Goal: Task Accomplishment & Management: Use online tool/utility

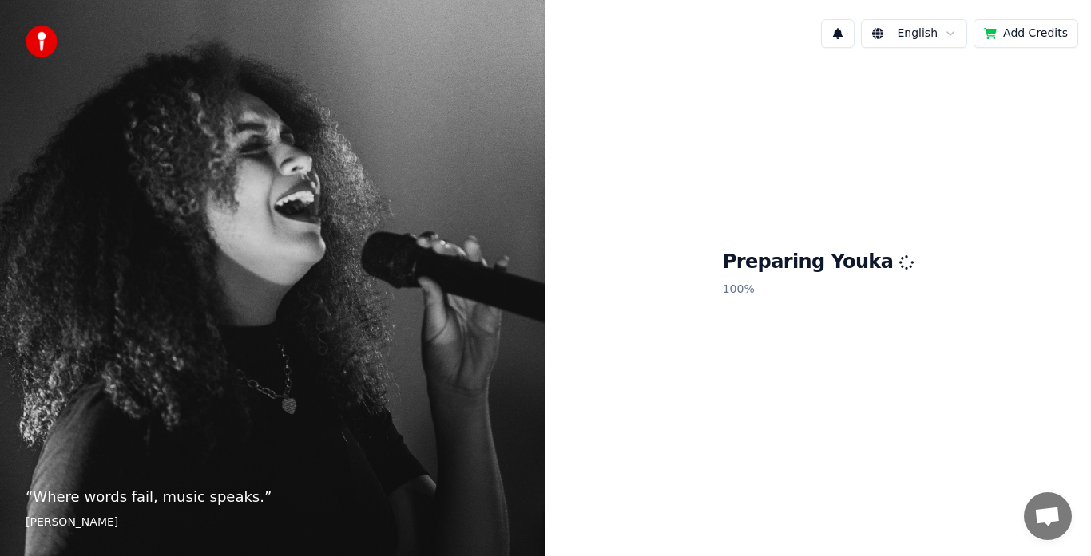
click at [888, 452] on div "Preparing Youka 100 %" at bounding box center [817, 277] width 545 height 432
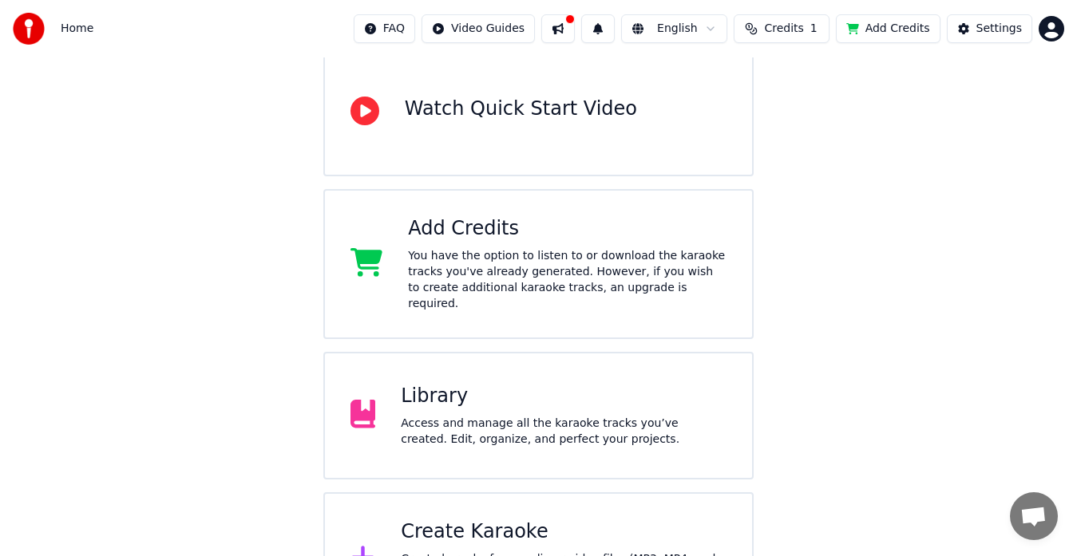
scroll to position [210, 0]
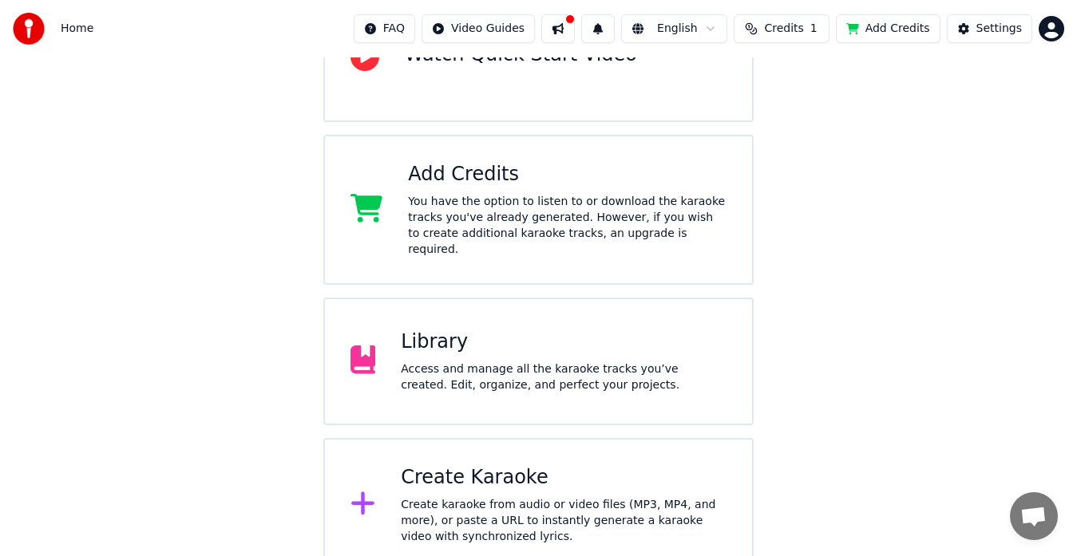
click at [513, 362] on div "Access and manage all the karaoke tracks you’ve created. Edit, organize, and pe…" at bounding box center [564, 378] width 326 height 32
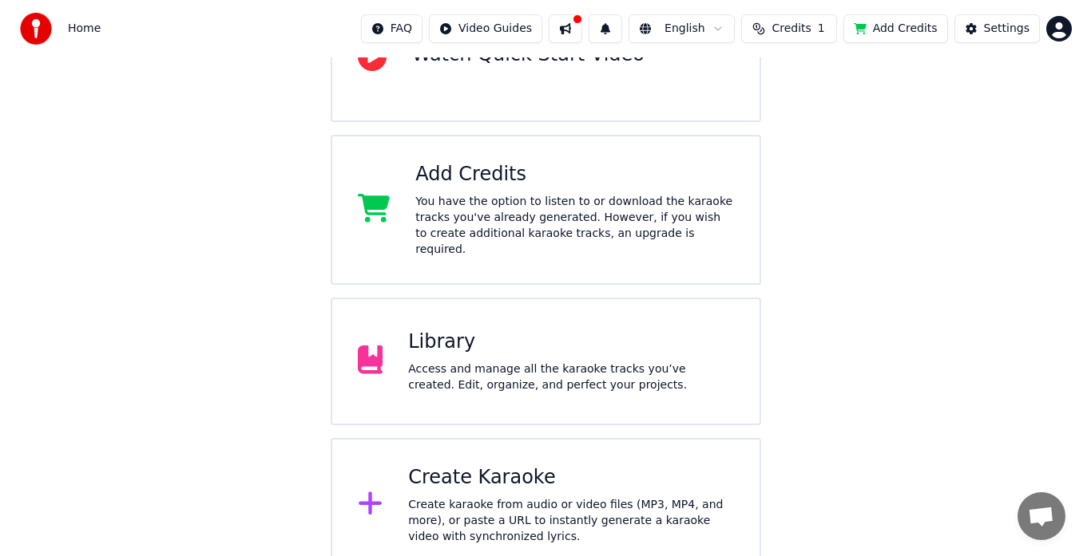
scroll to position [27, 0]
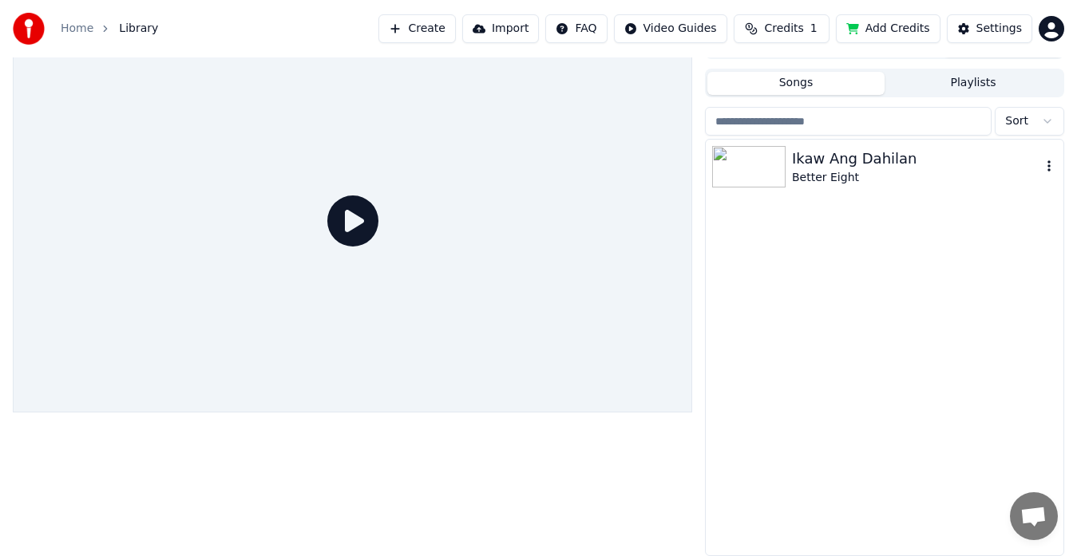
click at [889, 185] on div "Better Eight" at bounding box center [916, 178] width 249 height 16
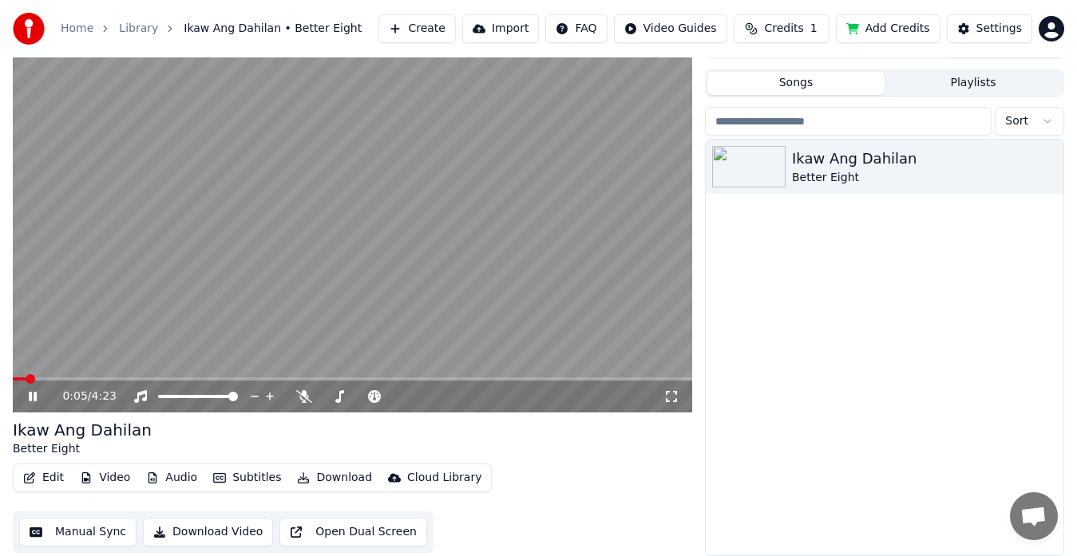
click at [36, 398] on icon at bounding box center [33, 397] width 8 height 10
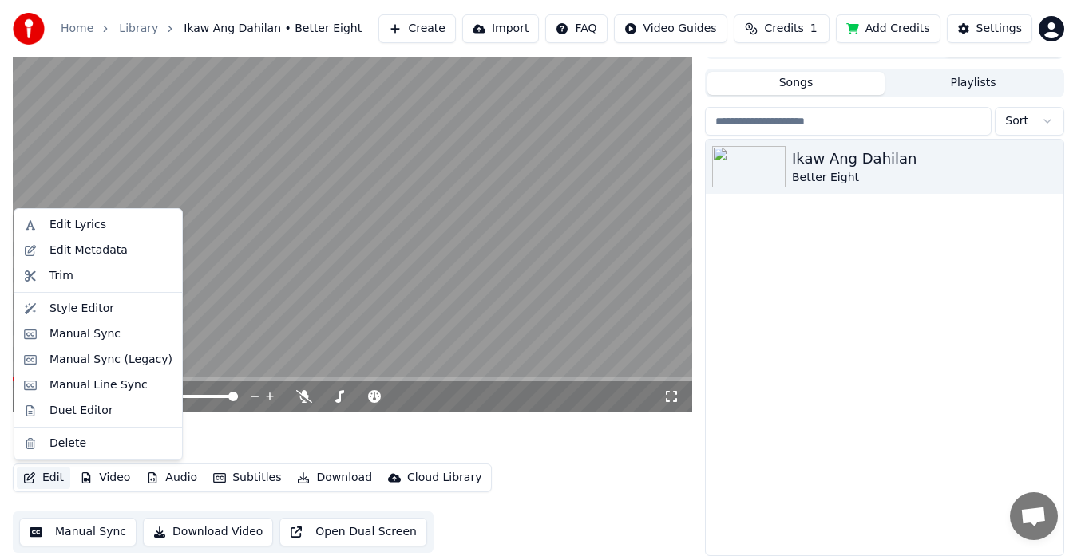
click at [53, 488] on button "Edit" at bounding box center [43, 478] width 53 height 22
click at [79, 248] on div "Edit Metadata" at bounding box center [88, 251] width 78 height 16
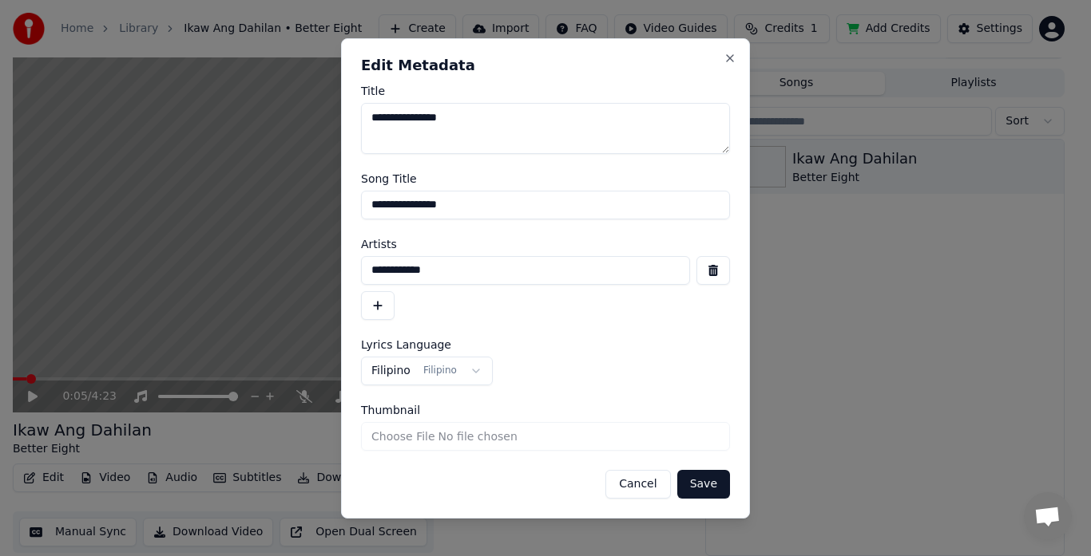
click at [647, 482] on button "Cancel" at bounding box center [637, 484] width 65 height 29
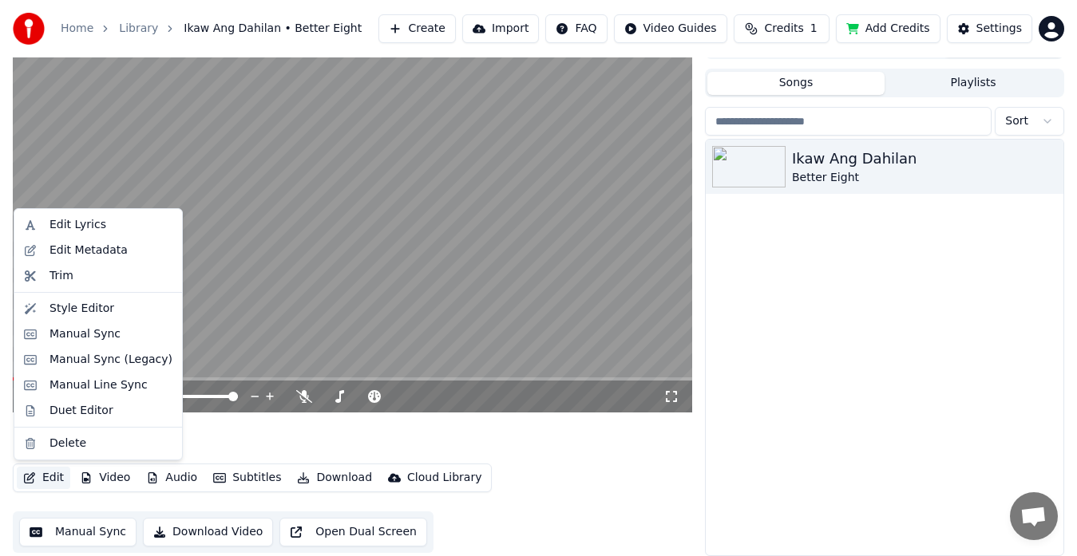
click at [59, 477] on button "Edit" at bounding box center [43, 478] width 53 height 22
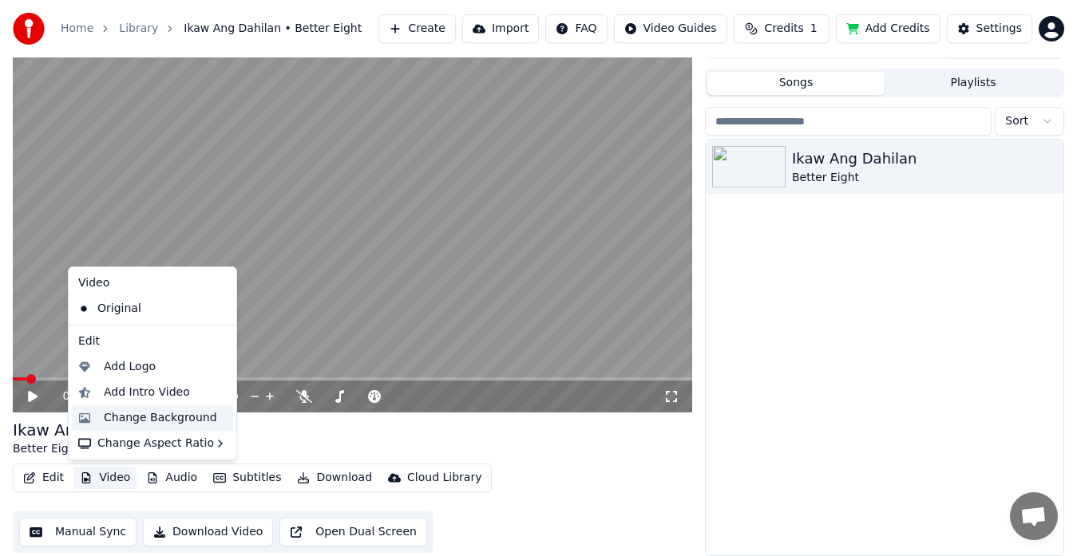
click at [130, 426] on div "Change Background" at bounding box center [160, 418] width 113 height 16
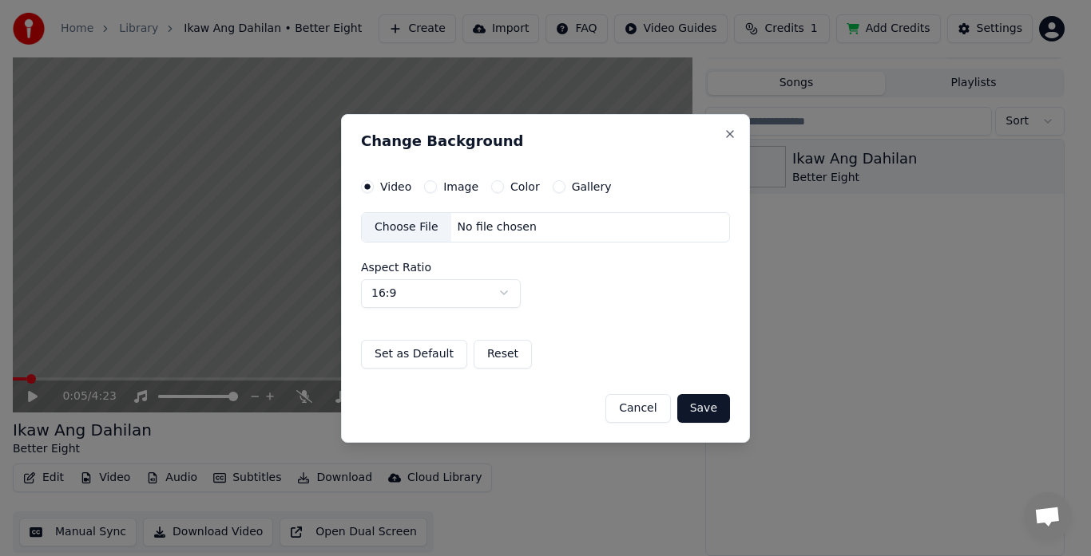
click at [461, 186] on label "Image" at bounding box center [460, 186] width 35 height 11
click at [437, 186] on button "Image" at bounding box center [430, 186] width 13 height 13
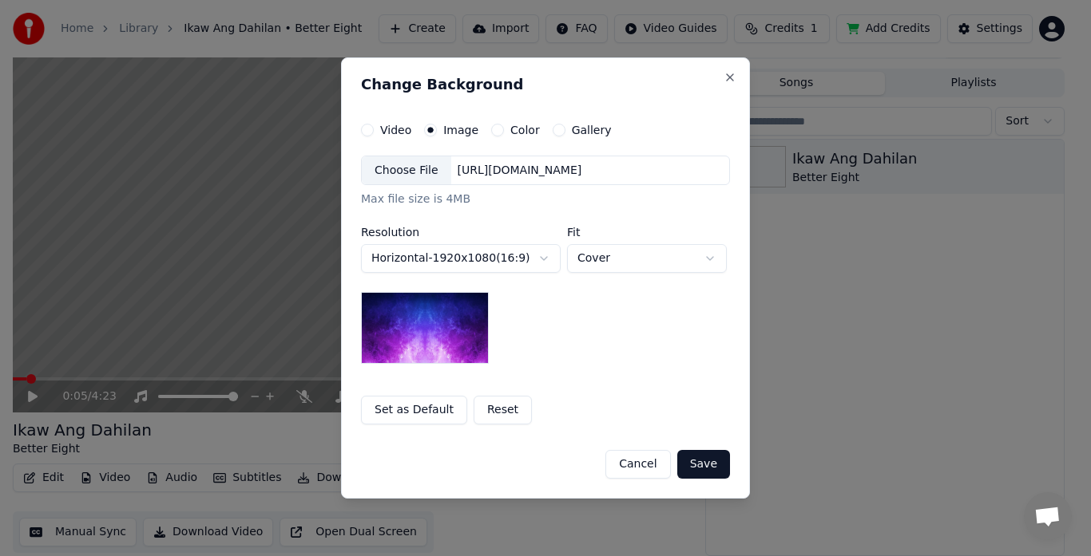
click at [552, 136] on button "Gallery" at bounding box center [558, 130] width 13 height 13
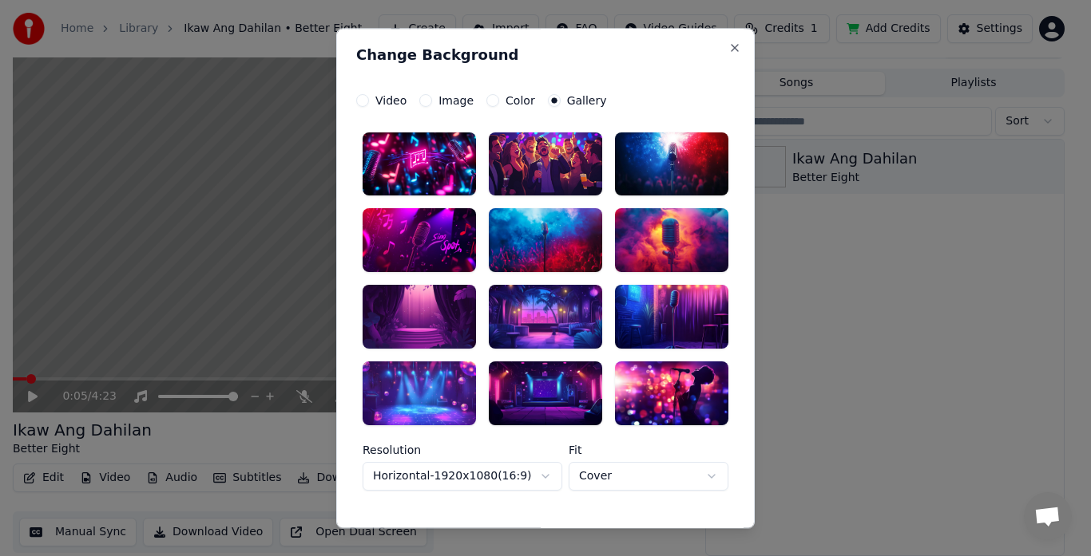
click at [451, 101] on label "Image" at bounding box center [455, 100] width 35 height 11
click at [432, 101] on button "Image" at bounding box center [425, 100] width 13 height 13
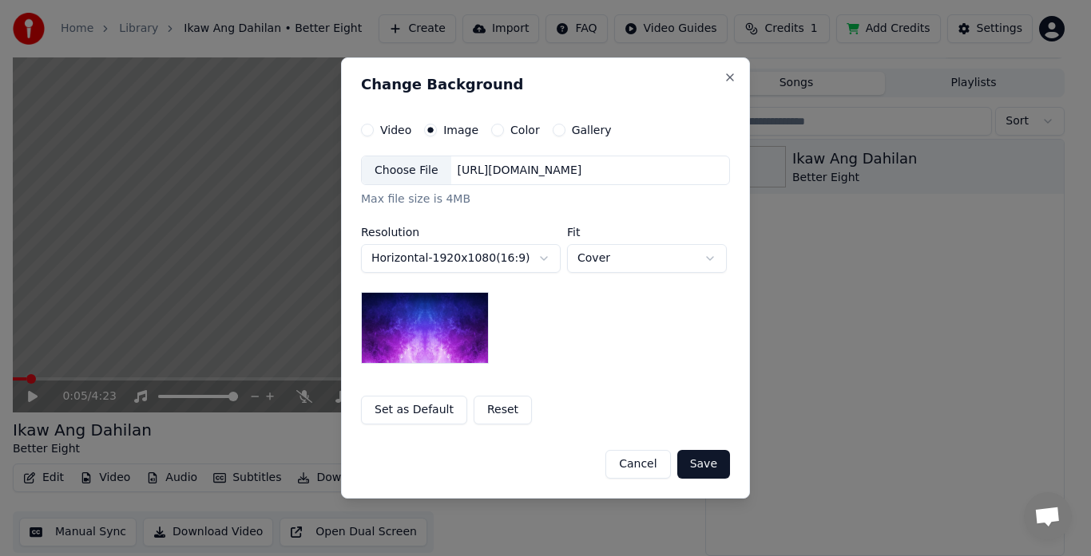
click at [397, 127] on label "Video" at bounding box center [395, 130] width 31 height 11
click at [374, 127] on button "Video" at bounding box center [367, 130] width 13 height 13
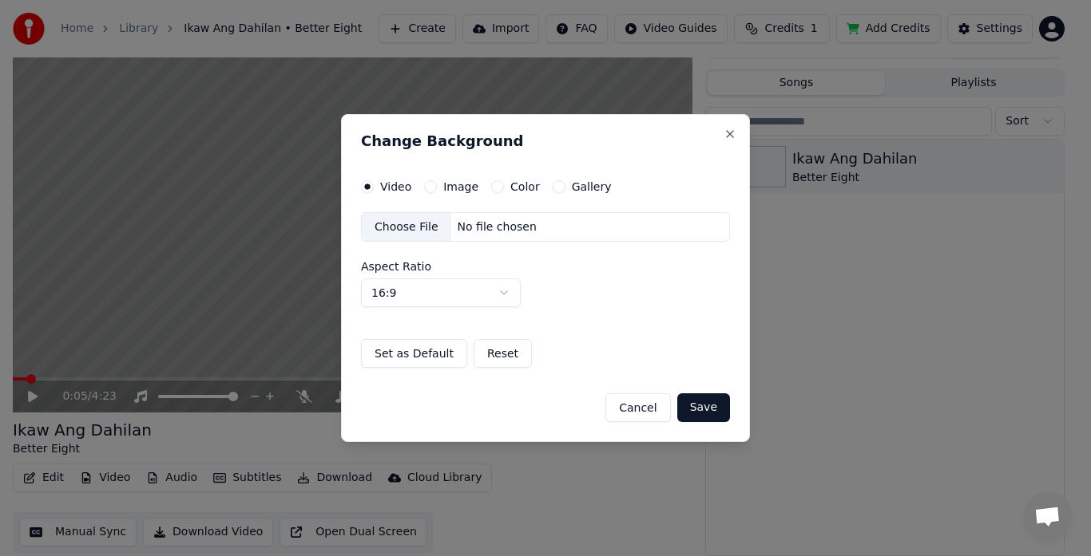
click at [429, 181] on button "Image" at bounding box center [430, 186] width 13 height 13
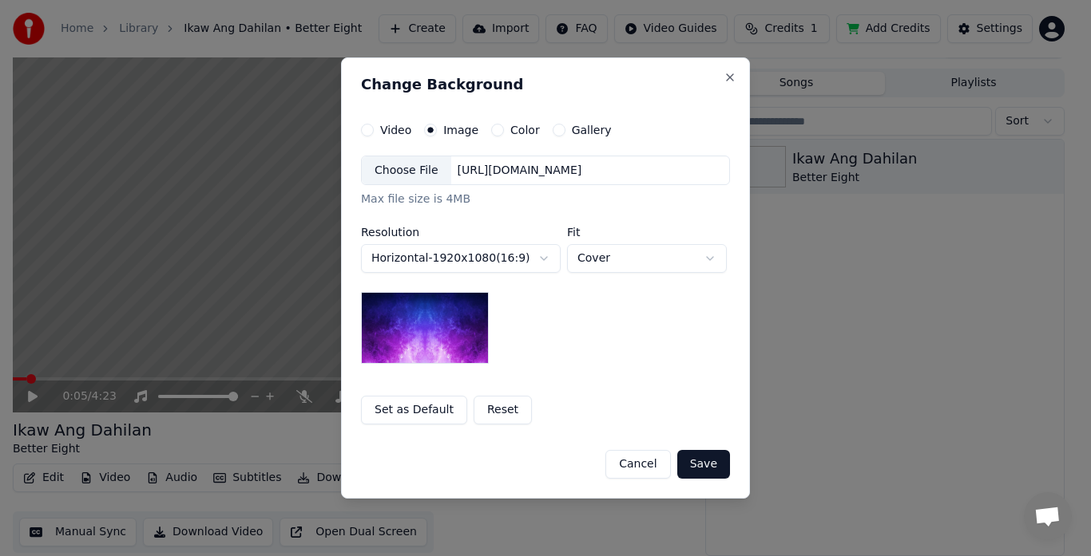
click at [410, 171] on div "Choose File" at bounding box center [406, 170] width 89 height 29
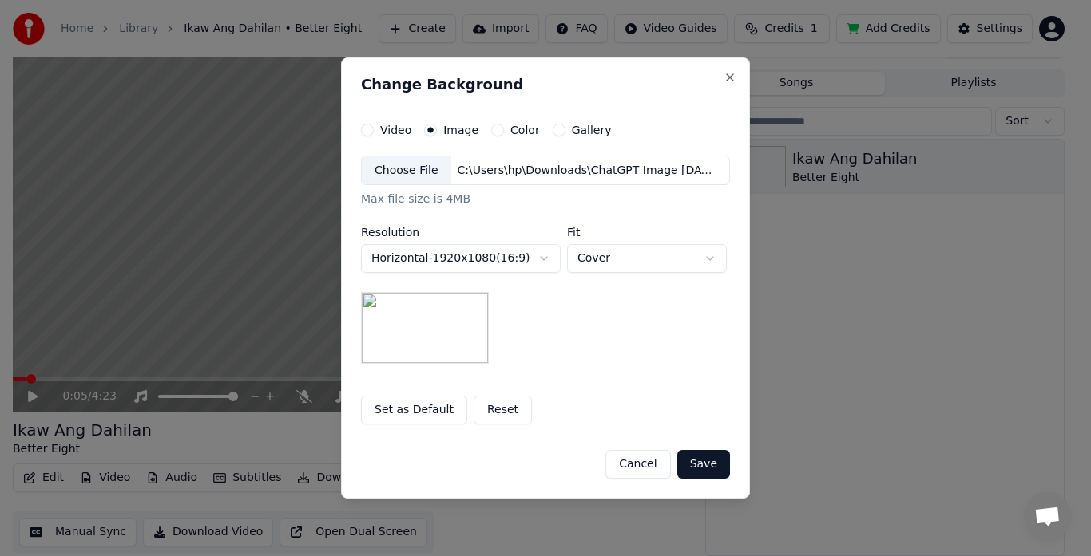
click at [698, 465] on button "Save" at bounding box center [703, 464] width 53 height 29
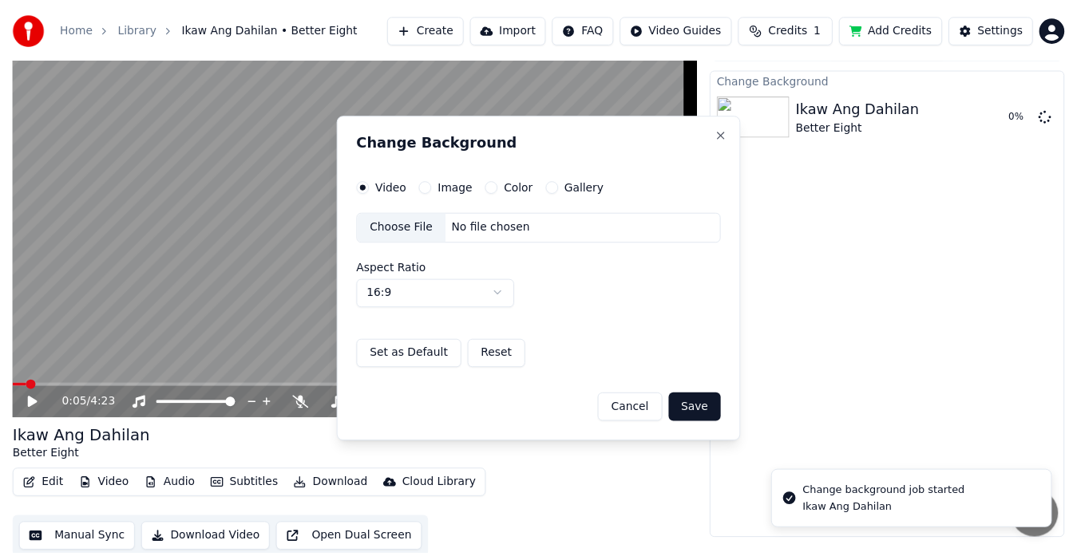
scroll to position [24, 0]
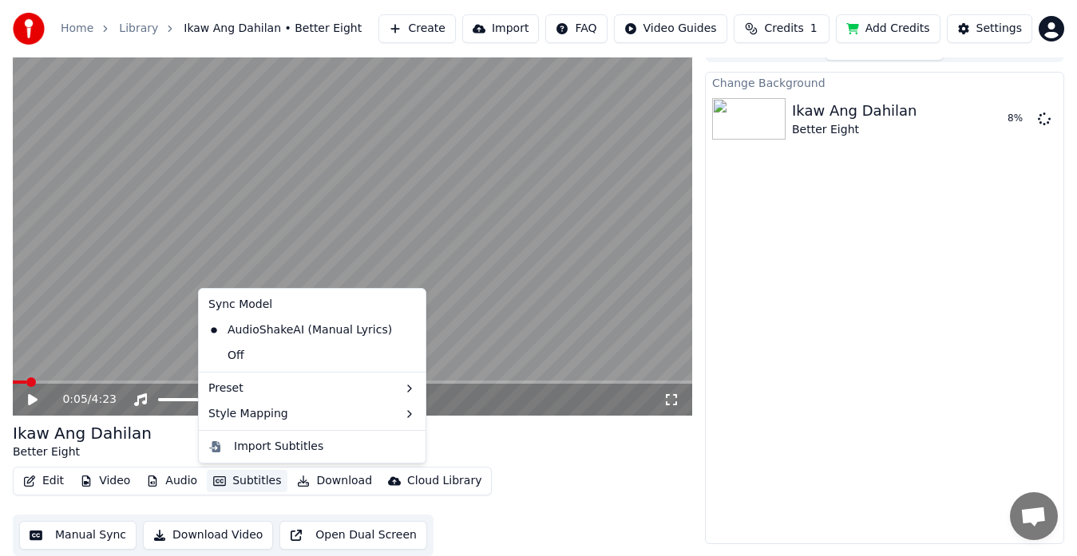
click at [233, 481] on button "Subtitles" at bounding box center [247, 481] width 81 height 22
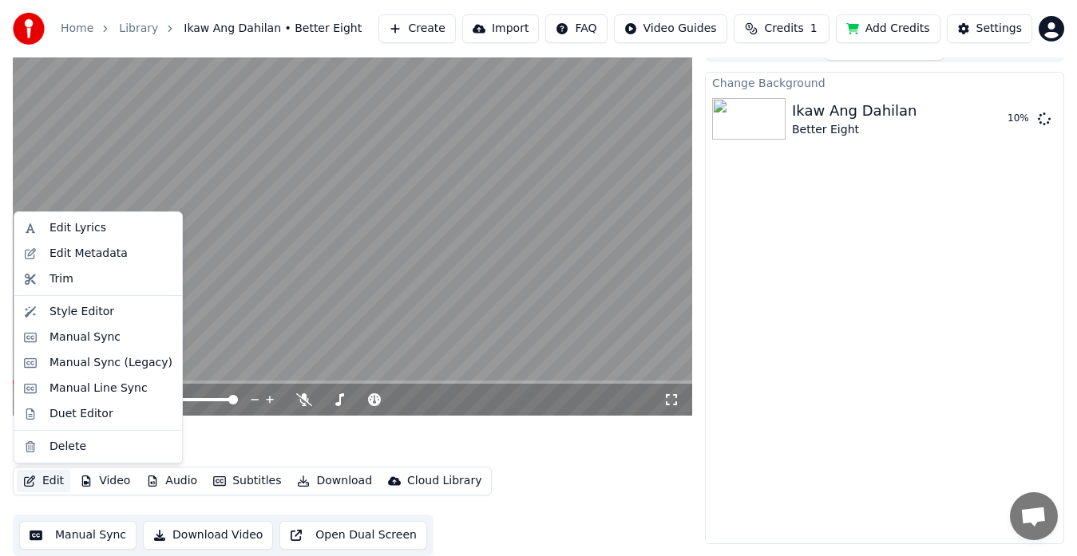
click at [43, 479] on button "Edit" at bounding box center [43, 481] width 53 height 22
click at [106, 307] on div "Style Editor" at bounding box center [110, 312] width 123 height 16
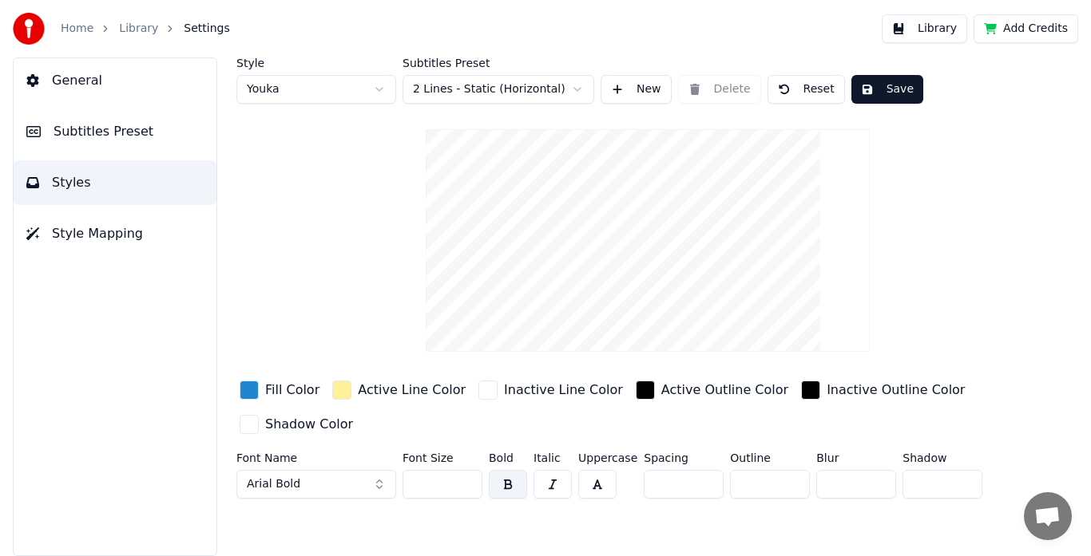
click at [251, 384] on div "button" at bounding box center [248, 390] width 19 height 19
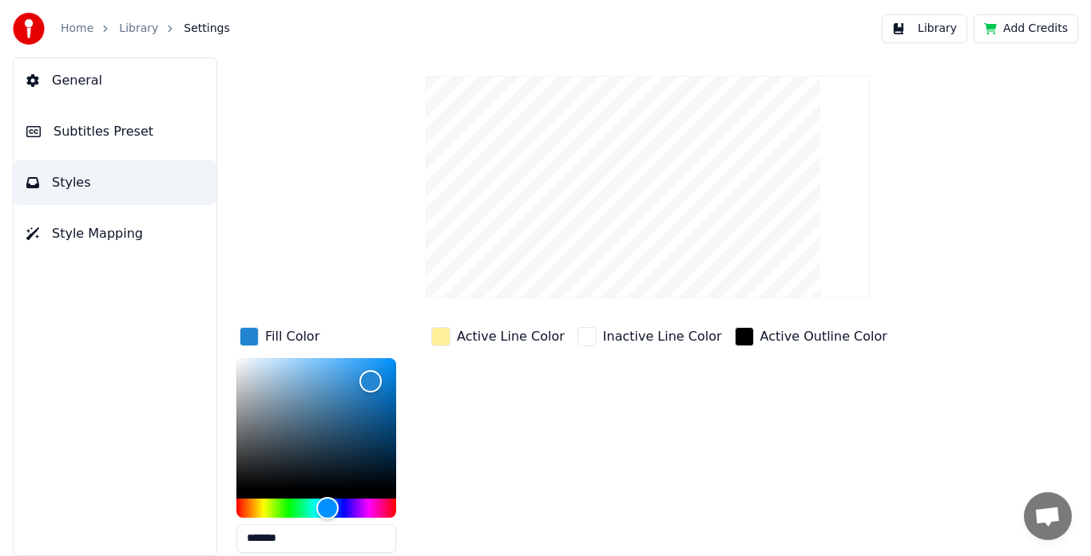
scroll to position [160, 0]
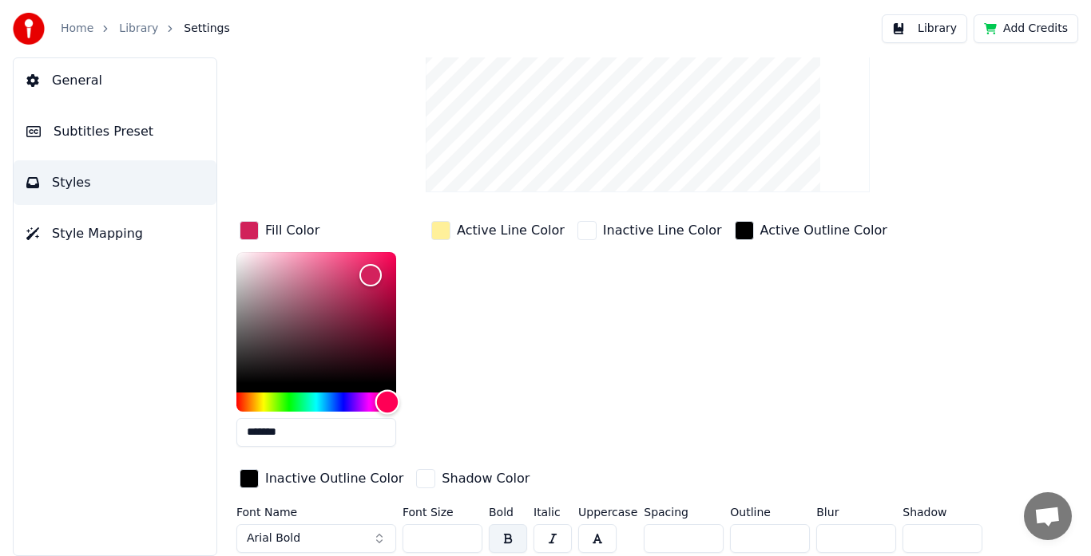
click at [387, 401] on div "Hue" at bounding box center [316, 402] width 160 height 19
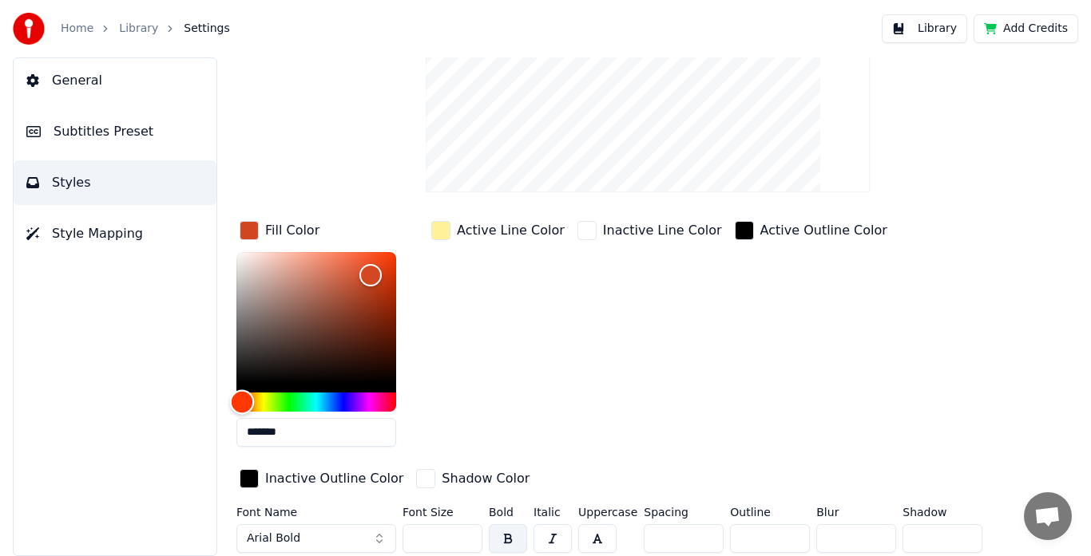
click at [242, 402] on div "Hue" at bounding box center [316, 402] width 160 height 19
type input "*******"
drag, startPoint x: 289, startPoint y: 346, endPoint x: 419, endPoint y: 245, distance: 164.5
click at [419, 245] on div "Fill Color *******" at bounding box center [328, 339] width 185 height 242
click at [558, 293] on div "Fill Color ******* Active Line Color Inactive Line Color Active Outline Color I…" at bounding box center [617, 356] width 763 height 276
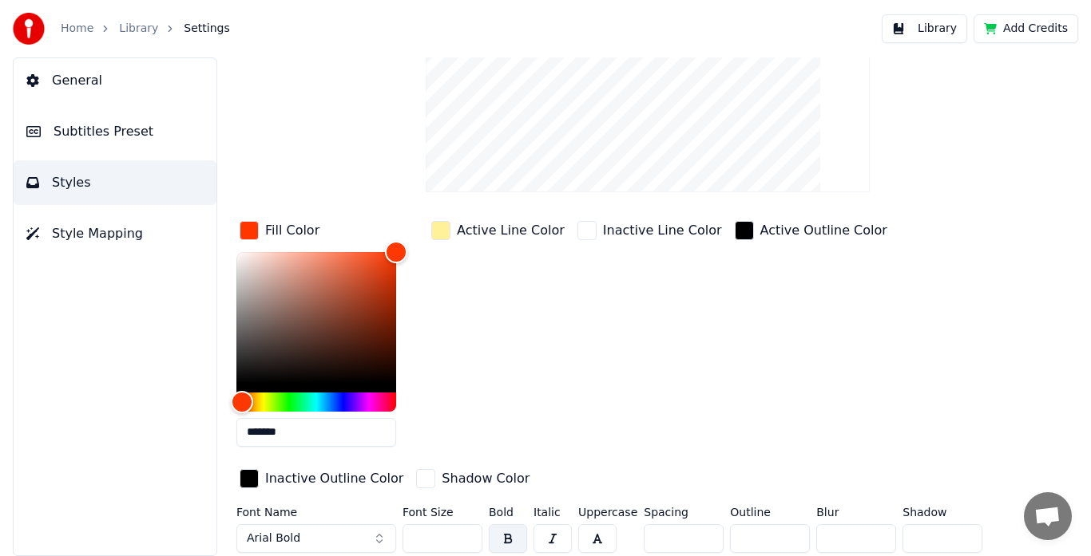
click at [242, 233] on div "button" at bounding box center [248, 230] width 19 height 19
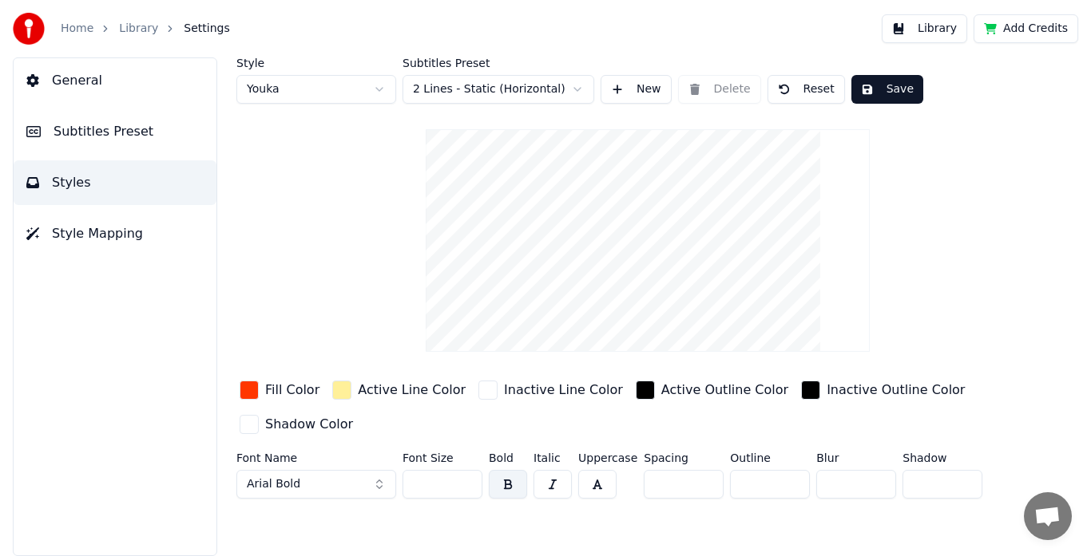
scroll to position [0, 0]
click at [373, 93] on html "Home Library Settings Library Add Credits General Subtitles Preset Styles Style…" at bounding box center [545, 278] width 1091 height 556
click at [83, 74] on html "Home Library Settings Library Add Credits General Subtitles Preset Styles Style…" at bounding box center [545, 278] width 1091 height 556
click at [94, 76] on span "General" at bounding box center [77, 80] width 50 height 19
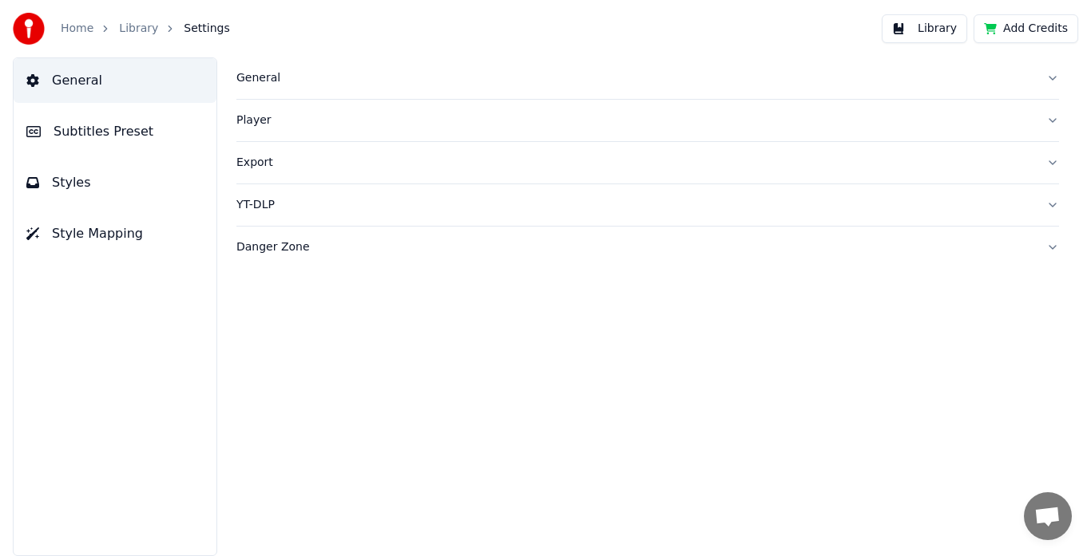
click at [1051, 123] on button "Player" at bounding box center [647, 121] width 822 height 42
click at [145, 133] on button "Subtitles Preset" at bounding box center [115, 131] width 203 height 45
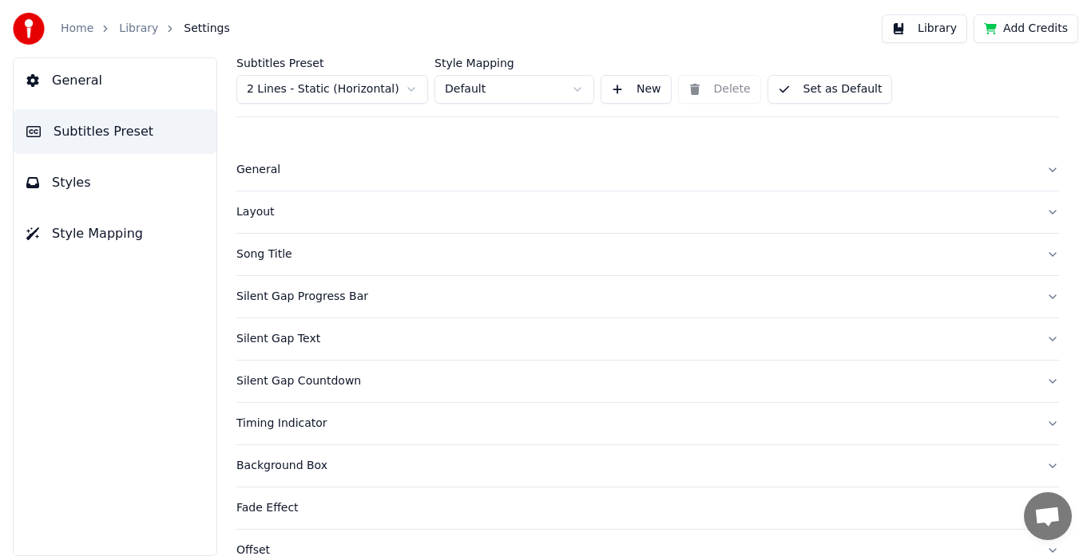
click at [1019, 174] on div "General" at bounding box center [634, 170] width 797 height 16
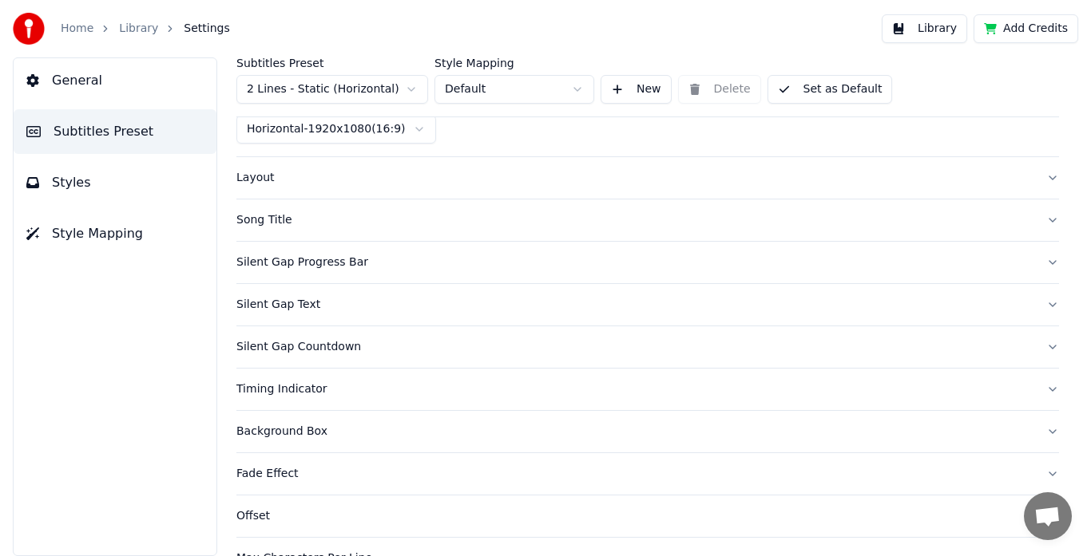
scroll to position [160, 0]
click at [890, 221] on div "Song Title" at bounding box center [634, 220] width 797 height 16
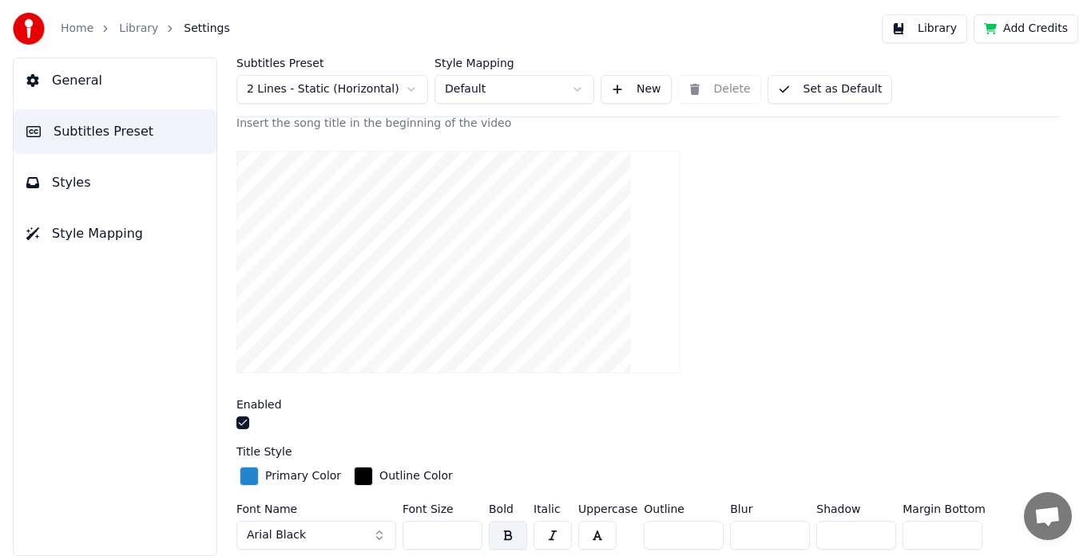
scroll to position [239, 0]
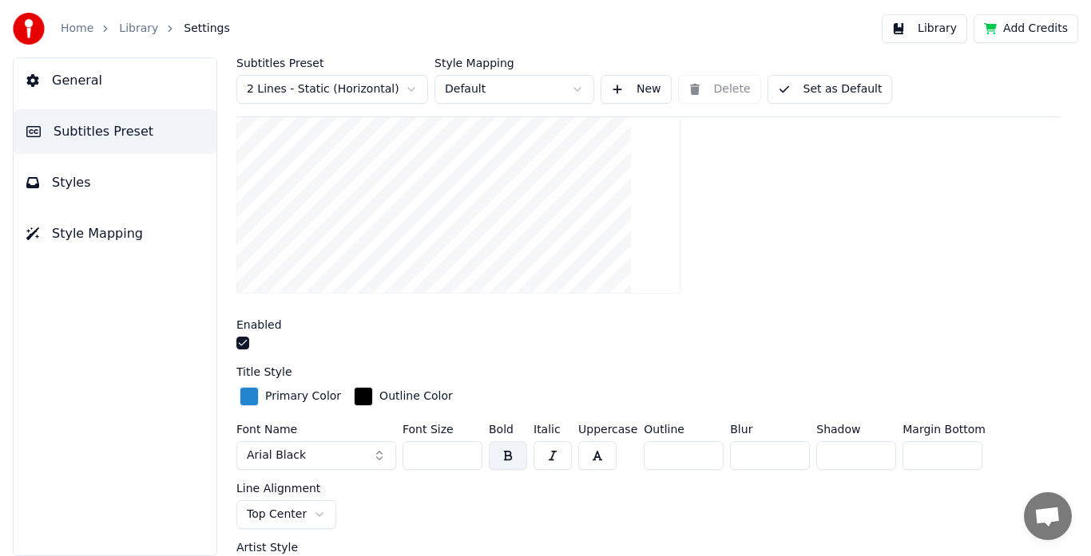
click at [333, 459] on button "Arial Black" at bounding box center [316, 455] width 160 height 29
click at [378, 459] on button "Arial Black" at bounding box center [316, 455] width 160 height 29
click at [255, 395] on div "button" at bounding box center [248, 396] width 19 height 19
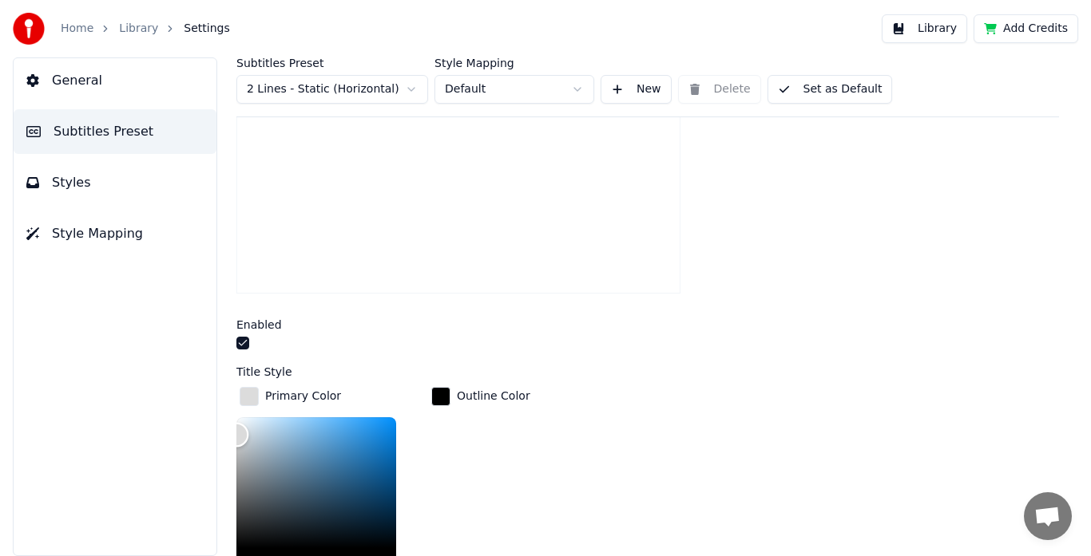
type input "*******"
drag, startPoint x: 278, startPoint y: 495, endPoint x: 217, endPoint y: 398, distance: 114.7
click at [217, 398] on div "Subtitles Preset 2 Lines - Static (Horizontal) Style Mapping Default New Delete…" at bounding box center [647, 306] width 886 height 499
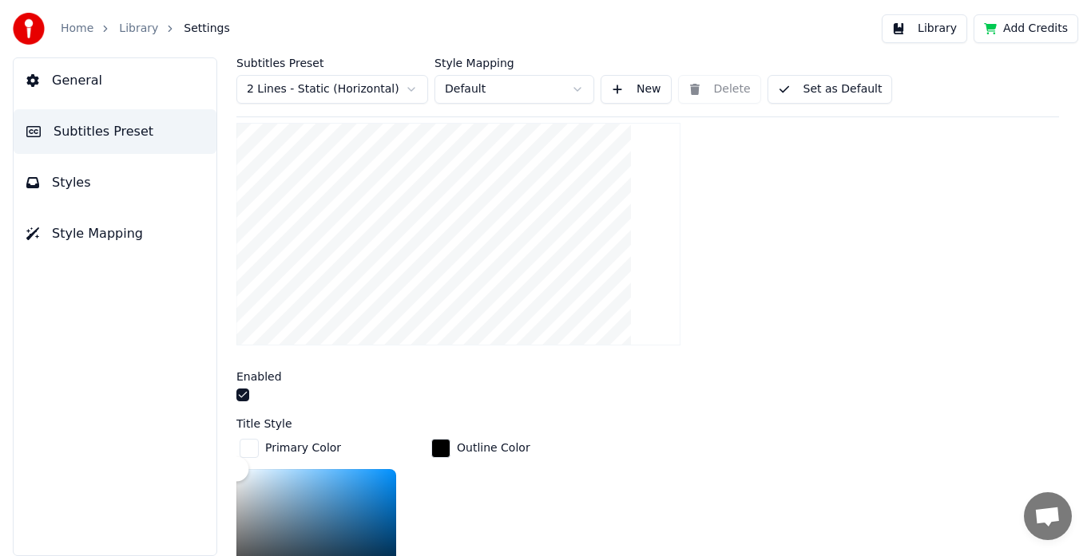
scroll to position [160, 0]
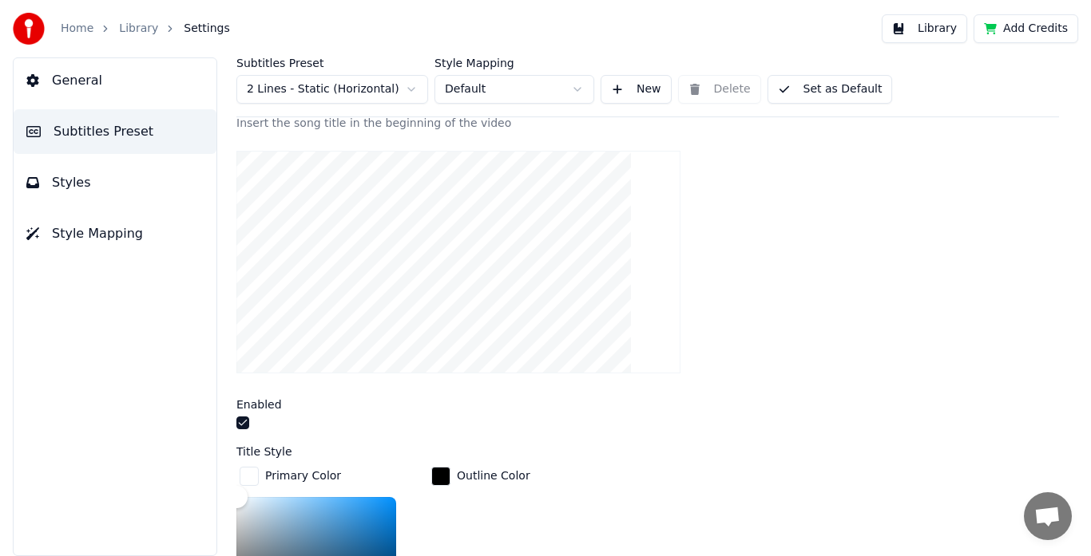
click at [631, 418] on div at bounding box center [647, 425] width 822 height 17
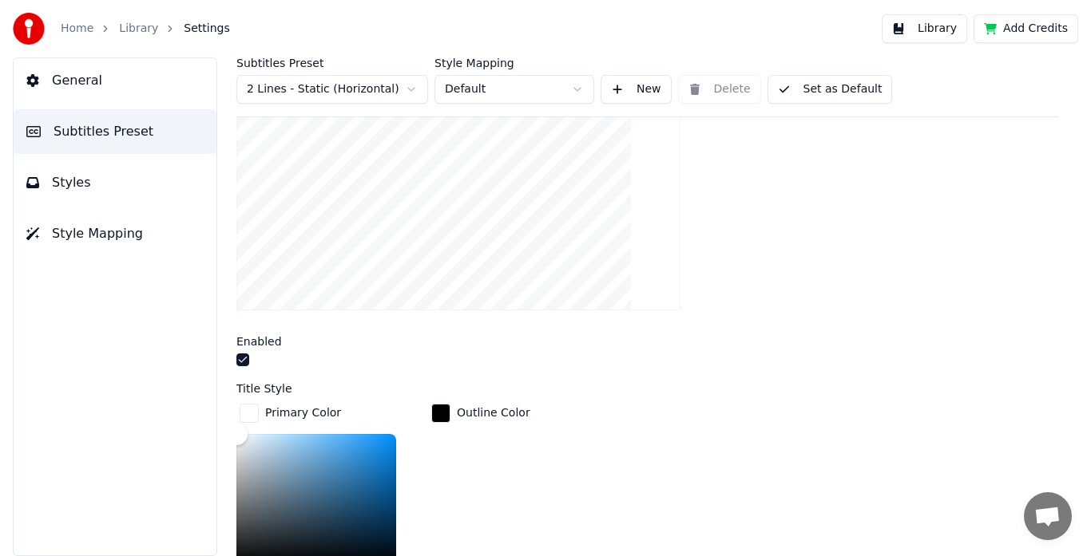
scroll to position [319, 0]
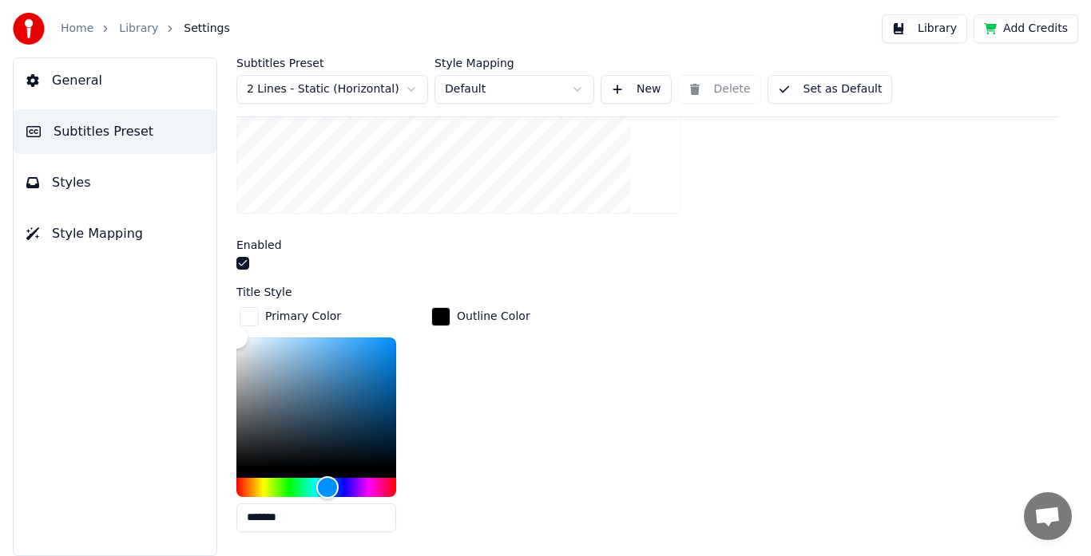
click at [249, 317] on div "button" at bounding box center [248, 316] width 19 height 19
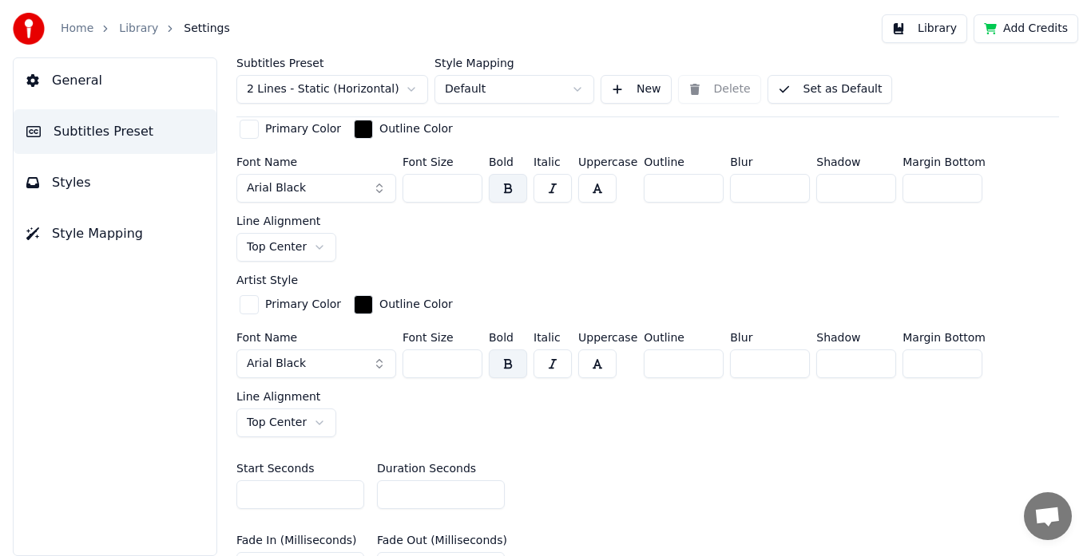
scroll to position [479, 0]
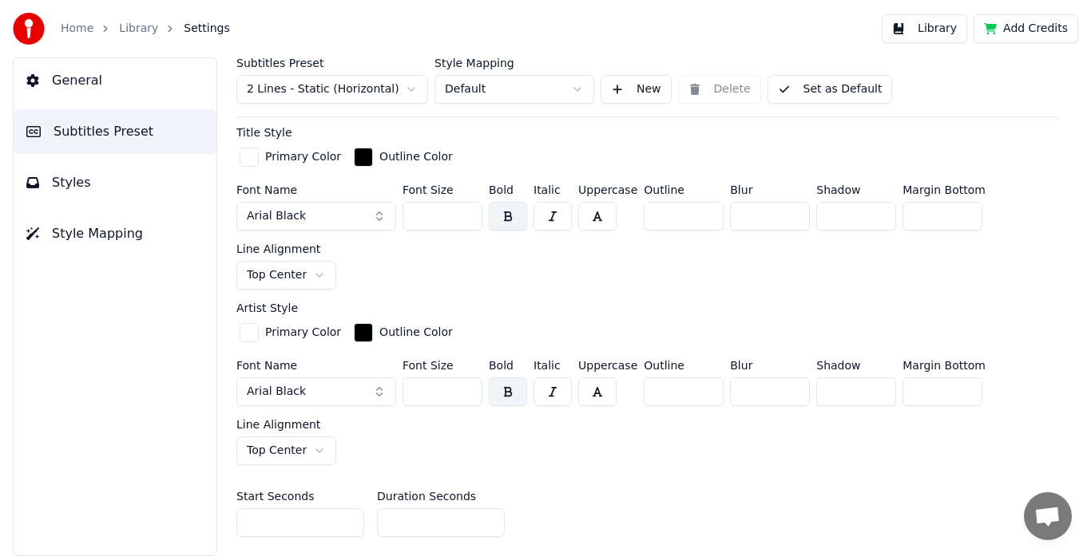
click at [503, 393] on button "button" at bounding box center [508, 392] width 38 height 29
click at [367, 393] on button "Arial Black" at bounding box center [316, 392] width 160 height 29
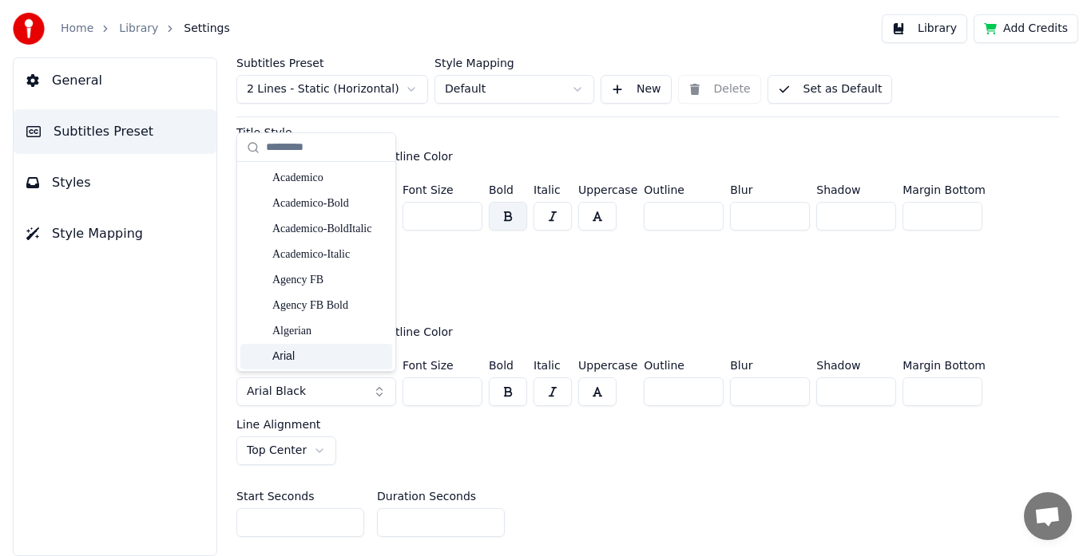
click at [329, 354] on div "Arial" at bounding box center [328, 357] width 113 height 16
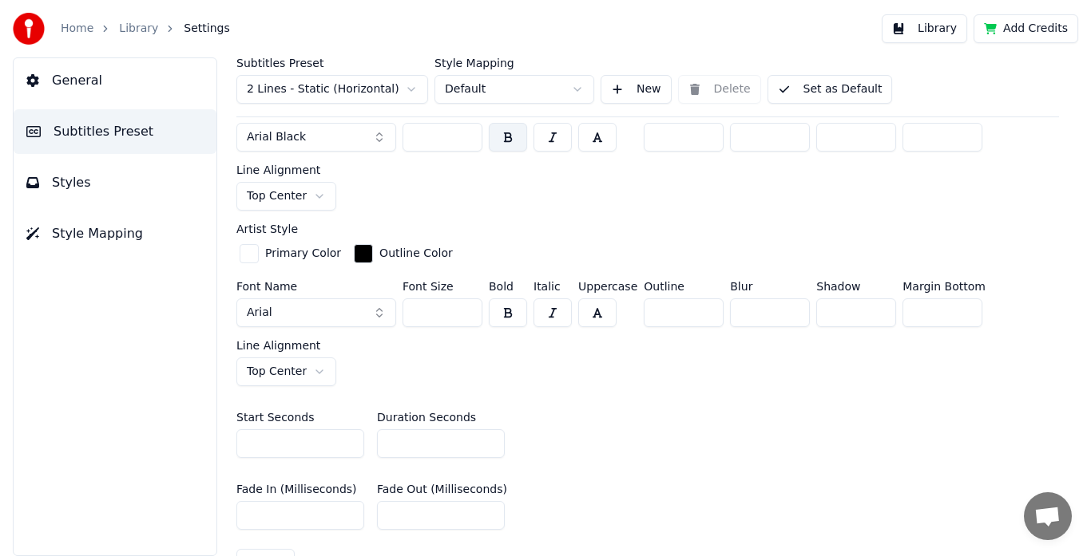
scroll to position [559, 0]
click at [595, 307] on button "button" at bounding box center [597, 312] width 38 height 29
drag, startPoint x: 440, startPoint y: 309, endPoint x: 409, endPoint y: 309, distance: 31.1
click at [409, 309] on input "***" at bounding box center [442, 312] width 80 height 29
type input "**"
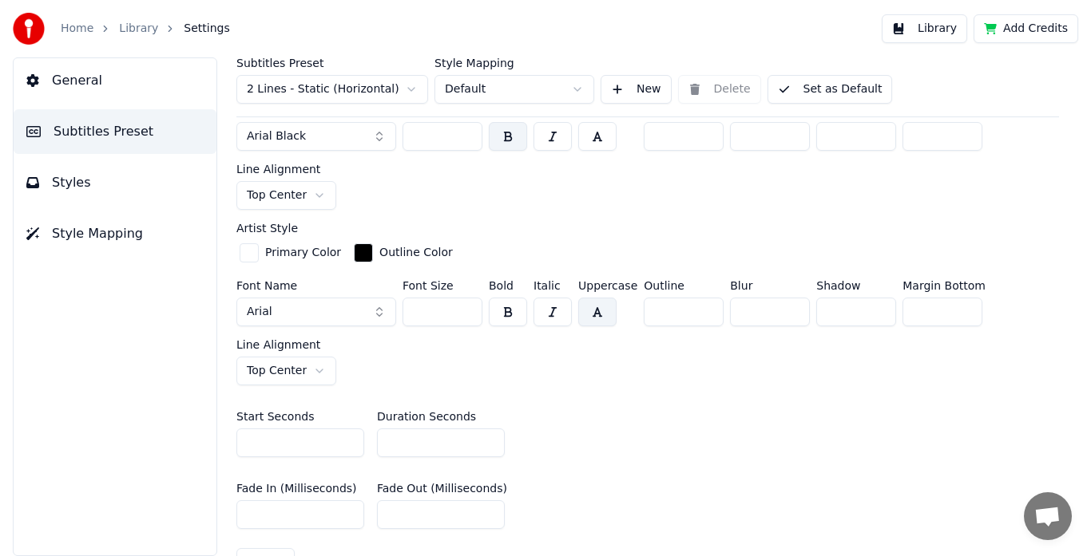
click at [354, 251] on div "button" at bounding box center [363, 252] width 19 height 19
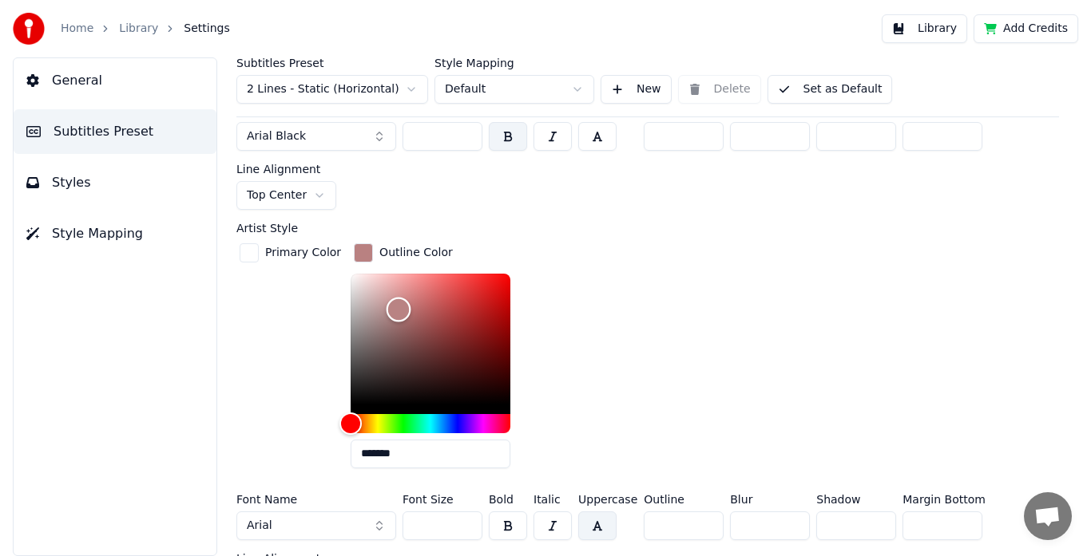
type input "*******"
drag, startPoint x: 390, startPoint y: 307, endPoint x: 312, endPoint y: 255, distance: 93.7
click at [312, 255] on div "Primary Color Outline Color *******" at bounding box center [647, 360] width 822 height 241
click at [653, 327] on div "Primary Color Outline Color *******" at bounding box center [647, 360] width 822 height 241
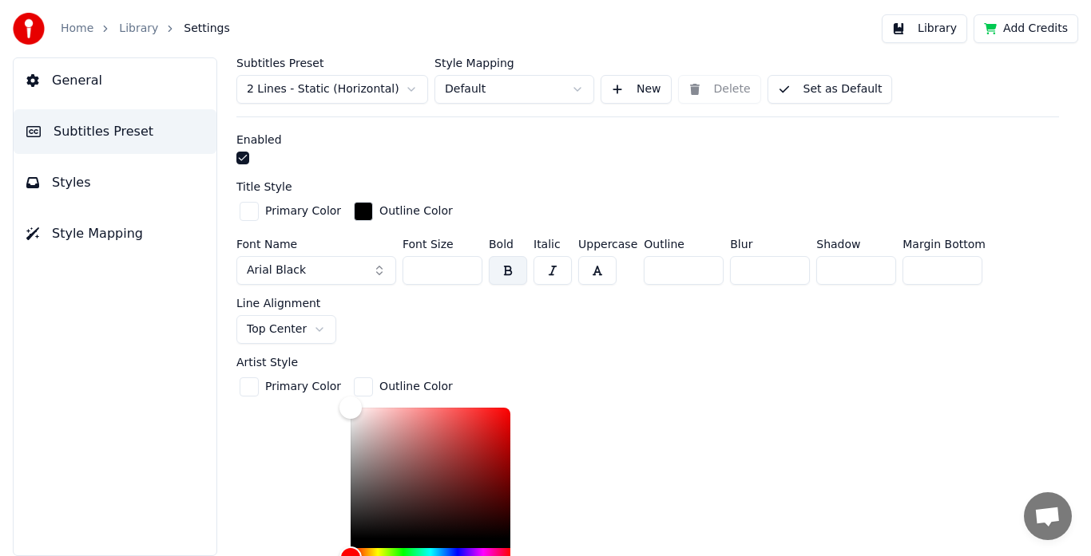
scroll to position [479, 0]
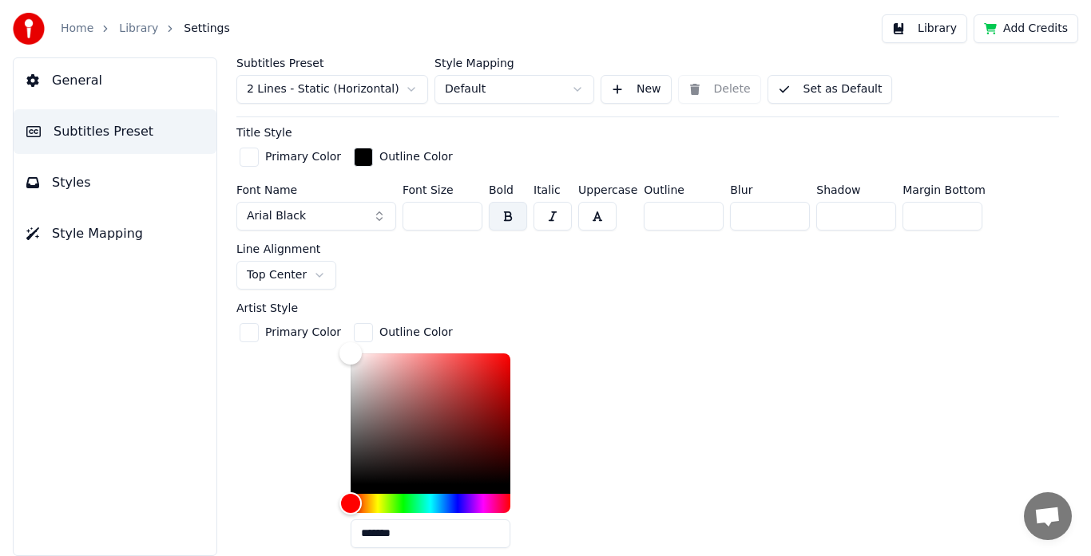
type input "***"
type input "*******"
drag, startPoint x: 383, startPoint y: 425, endPoint x: 415, endPoint y: 465, distance: 51.1
click at [331, 493] on div "Primary Color Outline Color *******" at bounding box center [647, 440] width 822 height 241
click at [657, 377] on div "Primary Color Outline Color *******" at bounding box center [647, 440] width 822 height 241
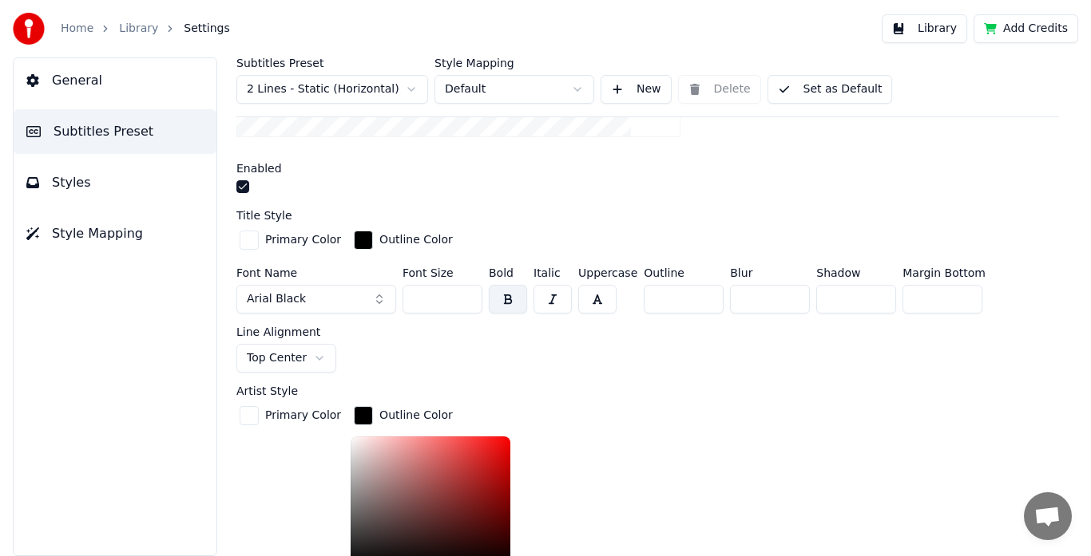
scroll to position [639, 0]
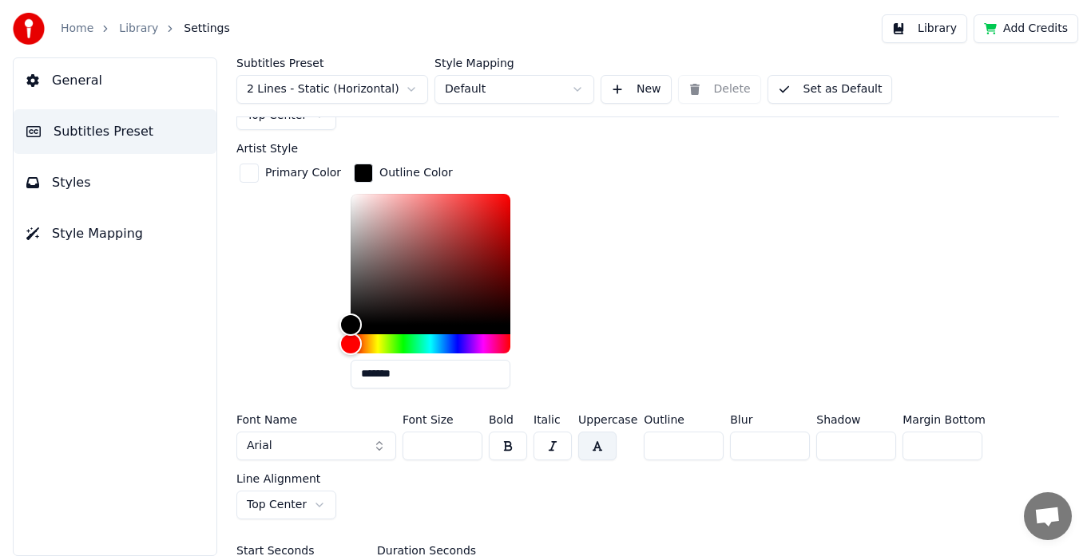
click at [354, 164] on div "button" at bounding box center [363, 173] width 19 height 19
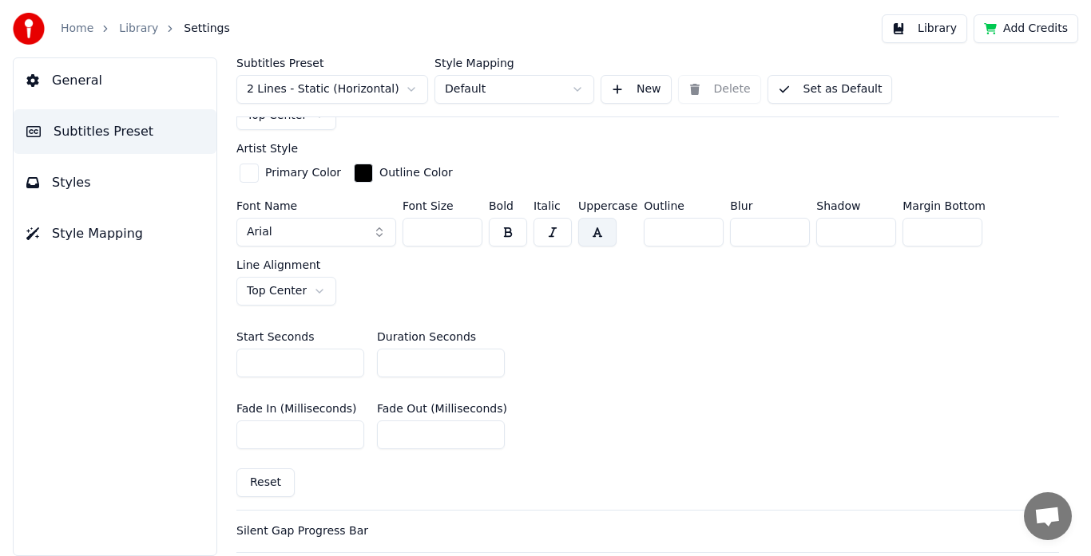
drag, startPoint x: 434, startPoint y: 222, endPoint x: 414, endPoint y: 222, distance: 20.0
click at [414, 222] on input "***" at bounding box center [442, 232] width 80 height 29
click at [651, 366] on div "Start Seconds * Duration Seconds *" at bounding box center [647, 355] width 822 height 72
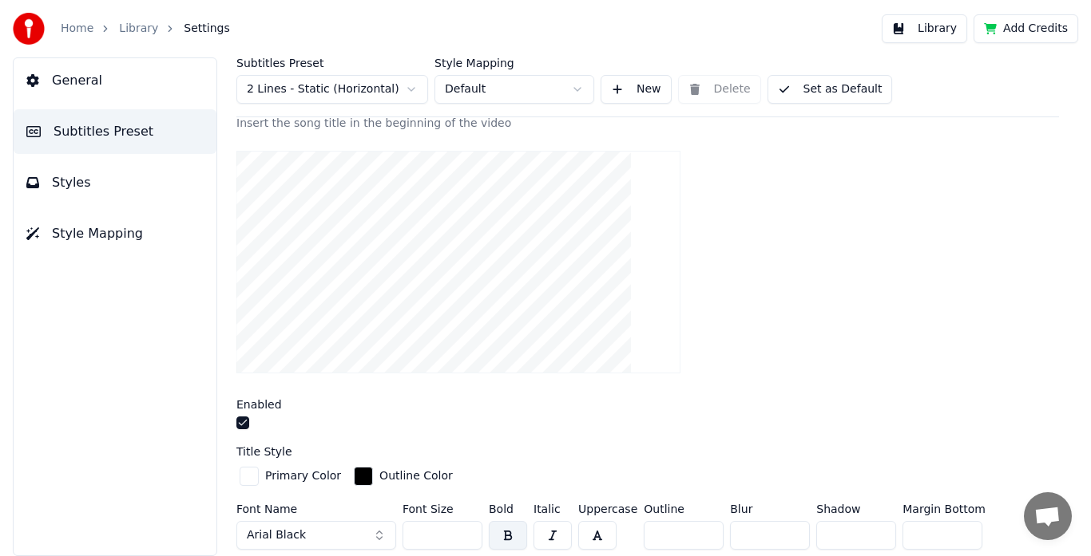
scroll to position [559, 0]
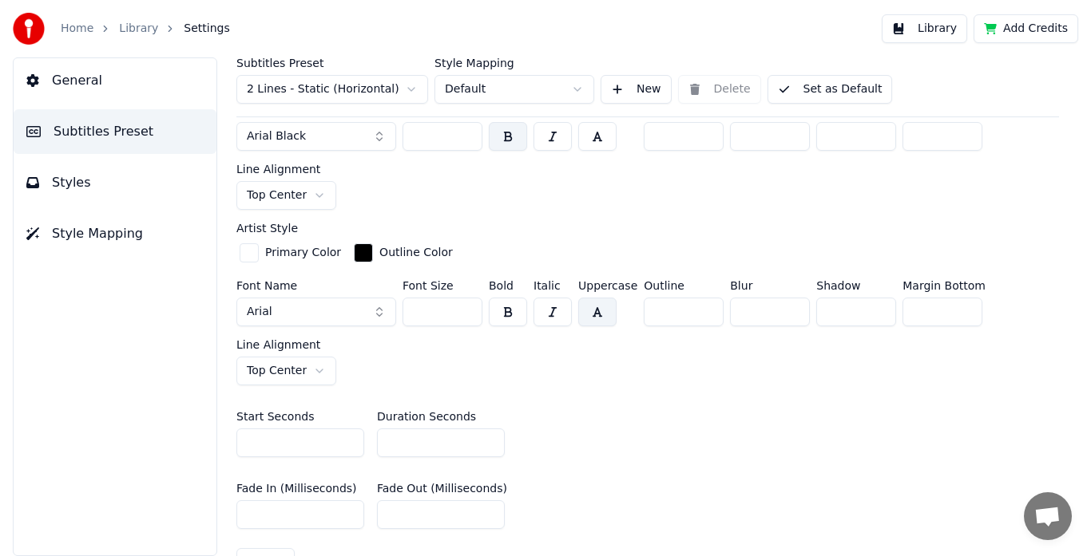
drag, startPoint x: 438, startPoint y: 307, endPoint x: 407, endPoint y: 305, distance: 31.2
click at [407, 305] on input "***" at bounding box center [442, 312] width 80 height 29
type input "**"
click at [604, 394] on div "Insert the song title in the beginning of the video Enabled Title Style Primary…" at bounding box center [647, 153] width 822 height 873
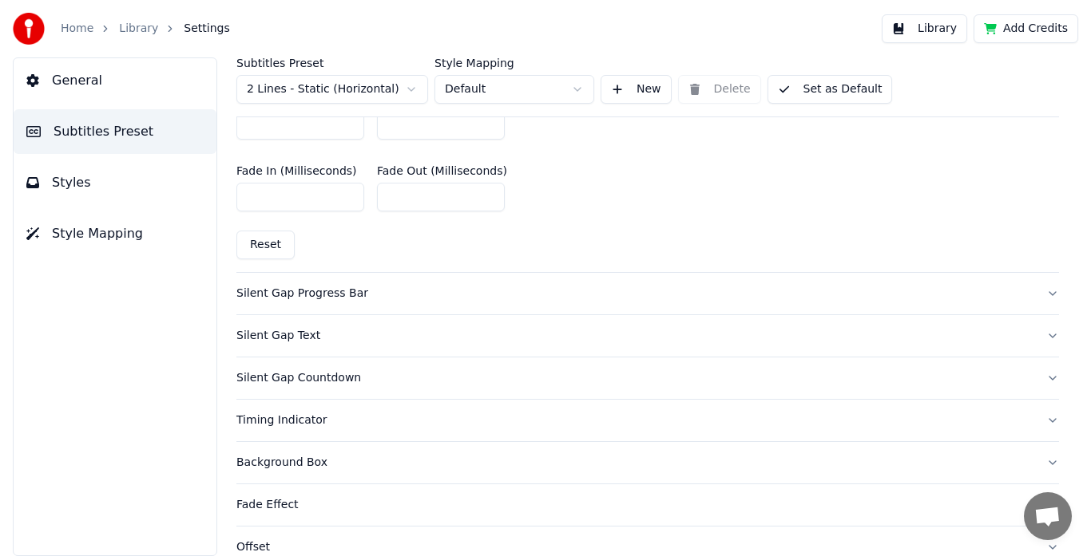
scroll to position [627, 0]
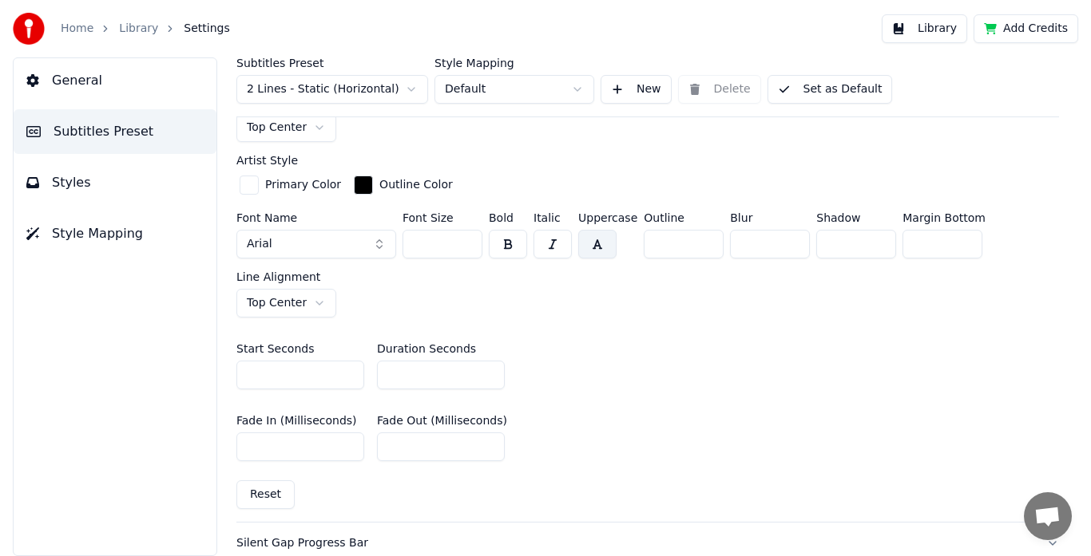
click at [57, 166] on button "Styles" at bounding box center [115, 182] width 203 height 45
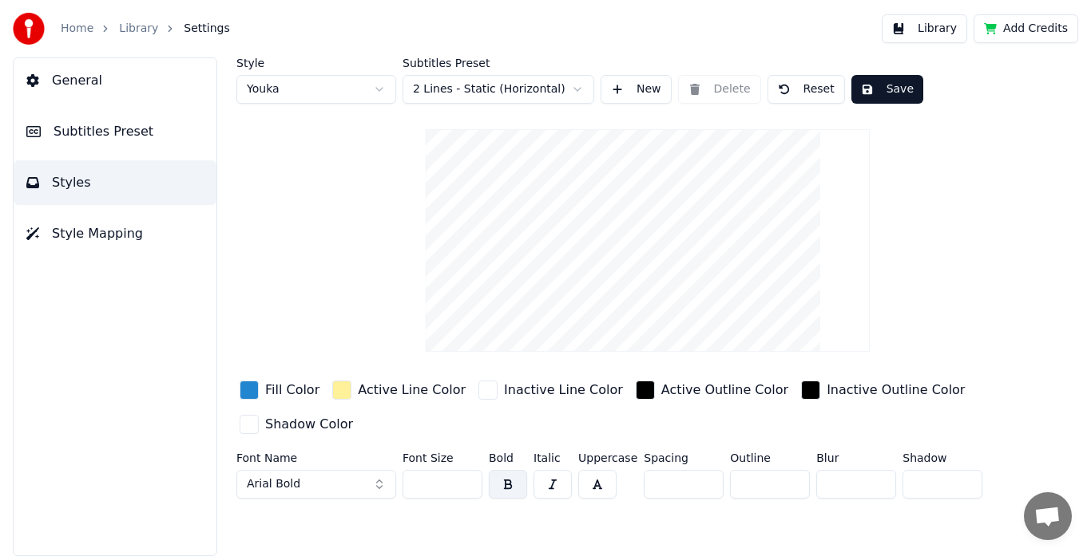
click at [251, 389] on div "button" at bounding box center [248, 390] width 19 height 19
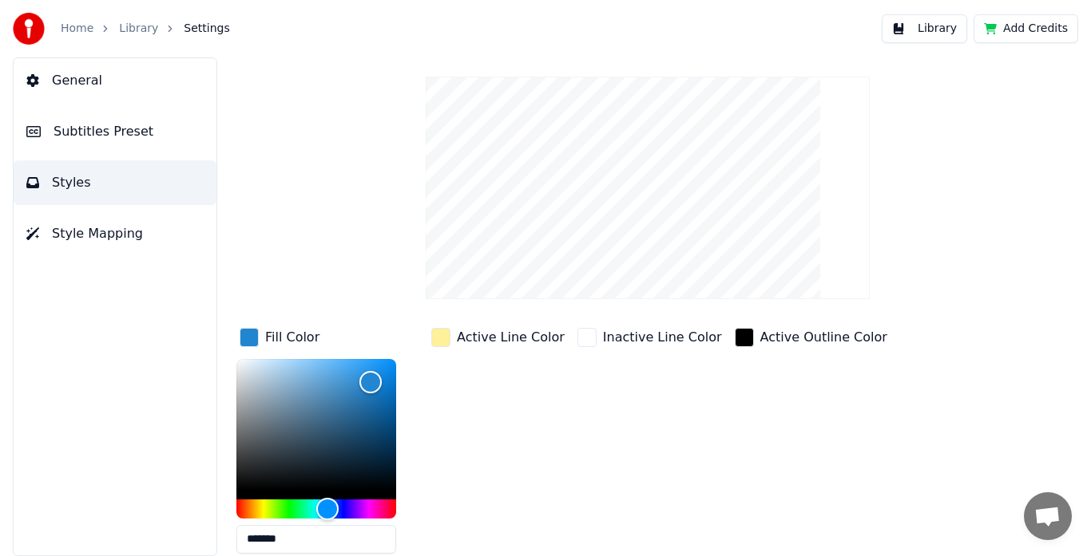
scroll to position [80, 0]
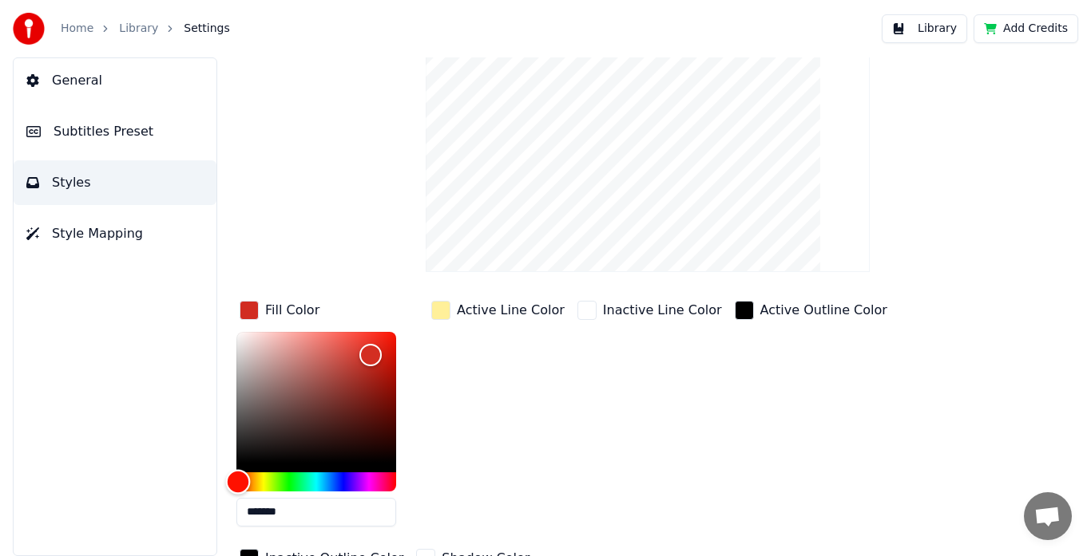
click at [238, 480] on div "Hue" at bounding box center [316, 482] width 160 height 19
type input "*******"
drag, startPoint x: 271, startPoint y: 431, endPoint x: 219, endPoint y: 493, distance: 81.0
click at [219, 493] on div "Style Youka Subtitles Preset 2 Lines - Static (Horizontal) New Delete Reset Sav…" at bounding box center [647, 306] width 886 height 499
click at [247, 307] on div "button" at bounding box center [248, 310] width 19 height 19
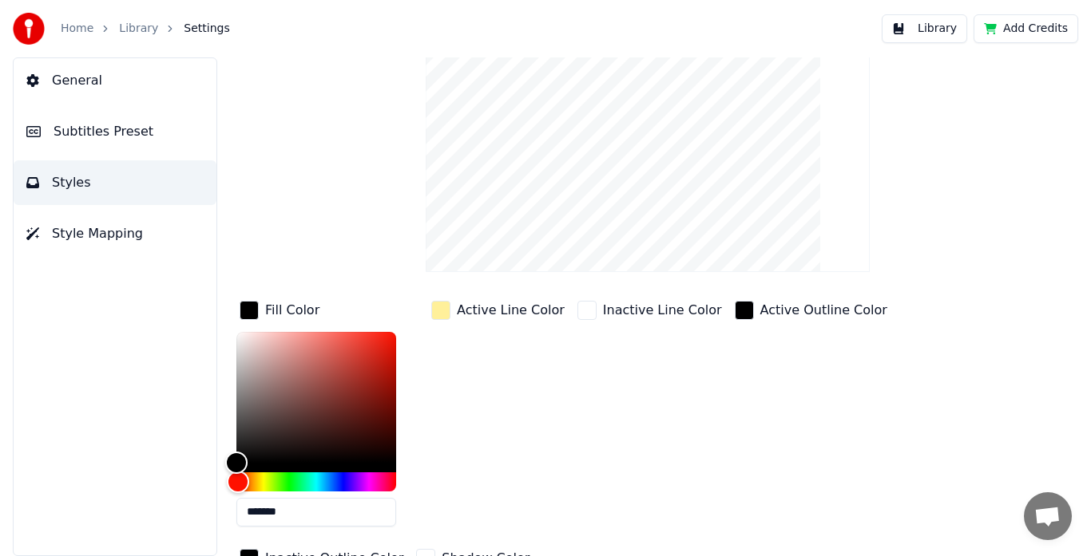
scroll to position [0, 0]
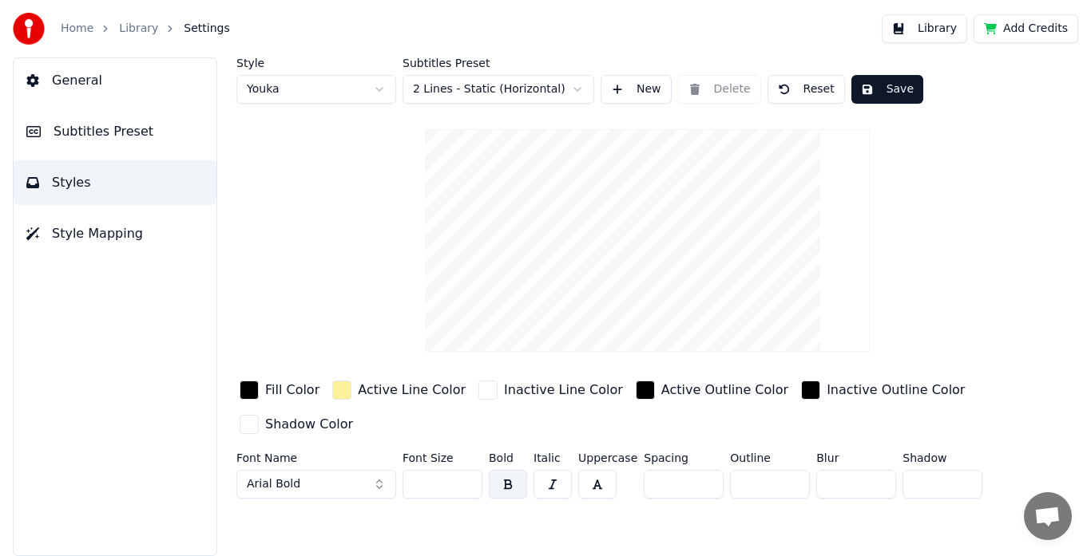
click at [332, 394] on div "button" at bounding box center [341, 390] width 19 height 19
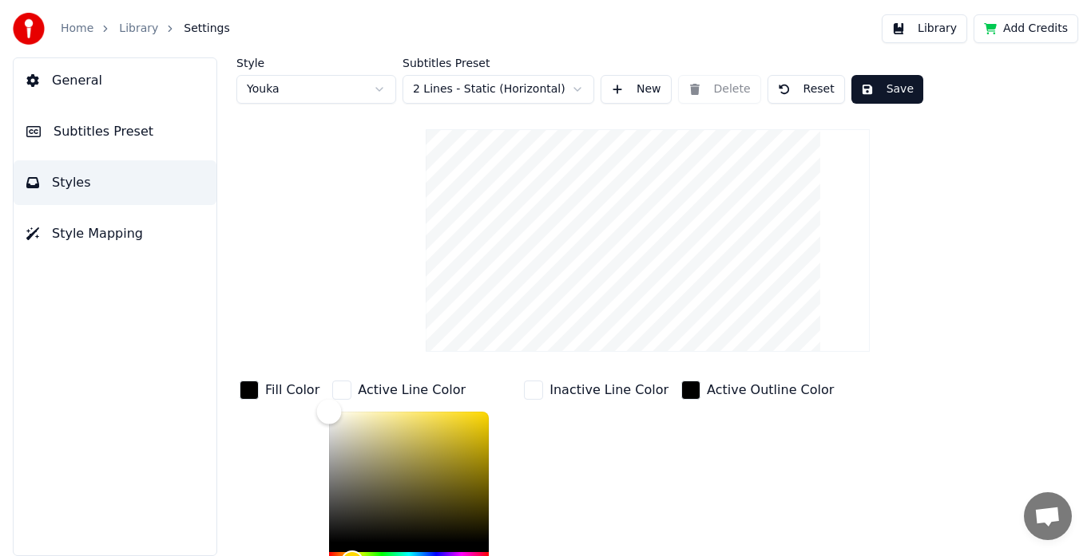
drag, startPoint x: 360, startPoint y: 440, endPoint x: 299, endPoint y: 403, distance: 71.6
click at [299, 403] on div "Fill Color Active Line Color ******* Inactive Line Color Active Outline Color I…" at bounding box center [617, 516] width 763 height 276
type input "*******"
drag, startPoint x: 367, startPoint y: 434, endPoint x: 517, endPoint y: 402, distance: 153.6
click at [517, 402] on div "Fill Color Active Line Color ******* Inactive Line Color Active Outline Color I…" at bounding box center [617, 516] width 763 height 276
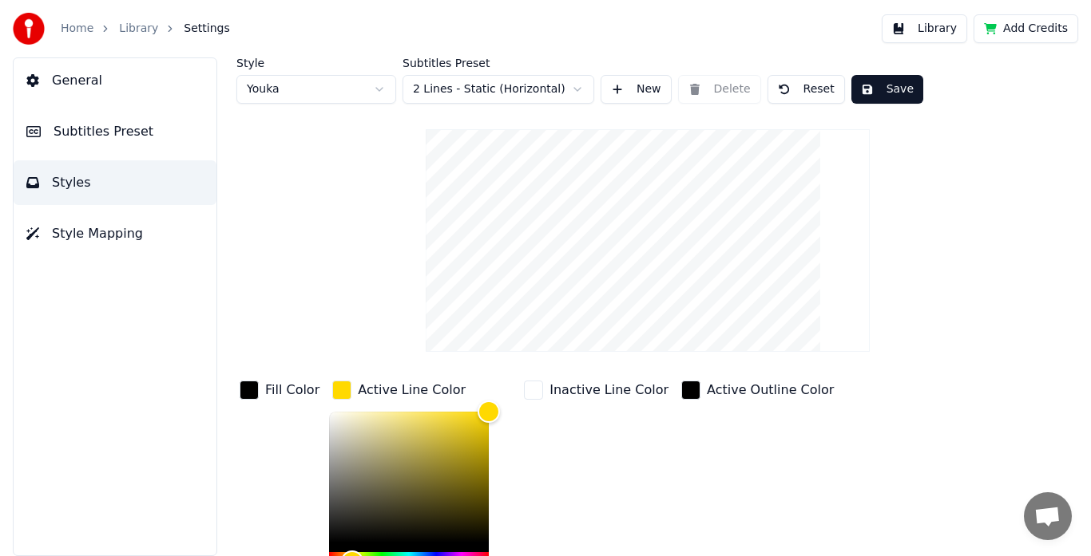
click at [247, 394] on div "button" at bounding box center [248, 390] width 19 height 19
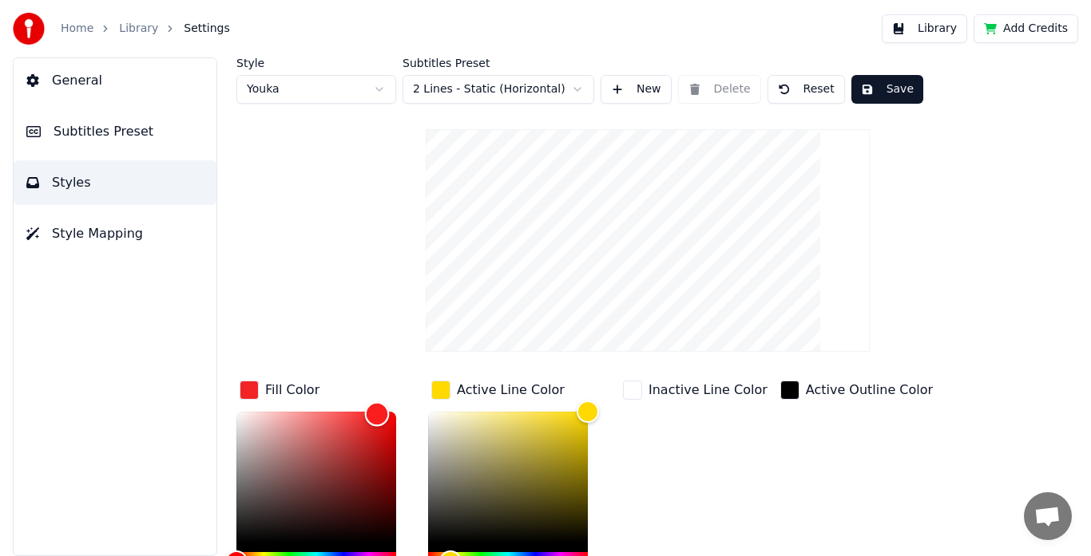
type input "*******"
drag, startPoint x: 299, startPoint y: 449, endPoint x: 404, endPoint y: 395, distance: 117.5
click at [404, 395] on div "Fill Color *******" at bounding box center [328, 499] width 185 height 242
click at [443, 387] on div "button" at bounding box center [440, 390] width 19 height 19
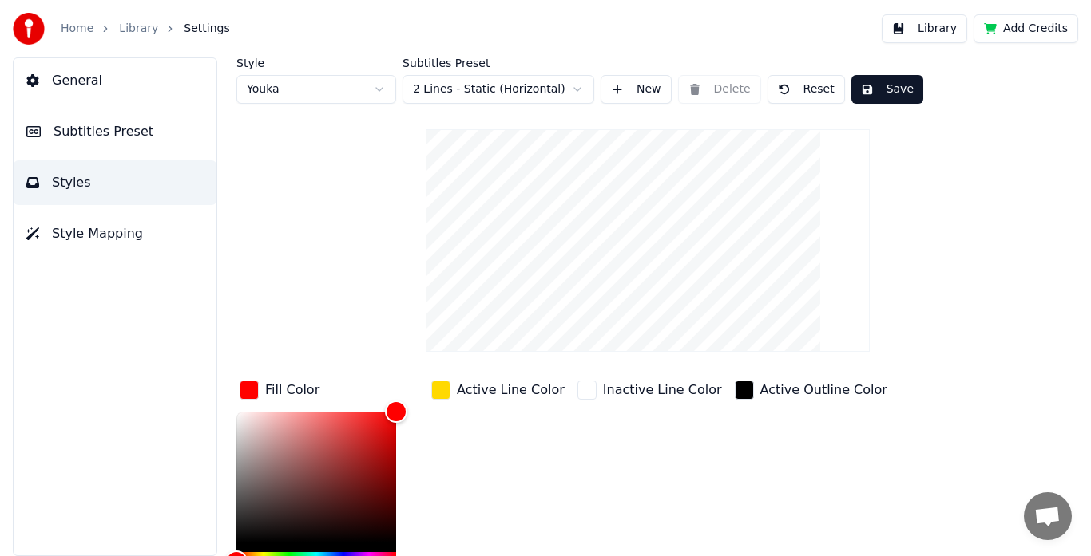
click at [445, 394] on div "button" at bounding box center [440, 390] width 19 height 19
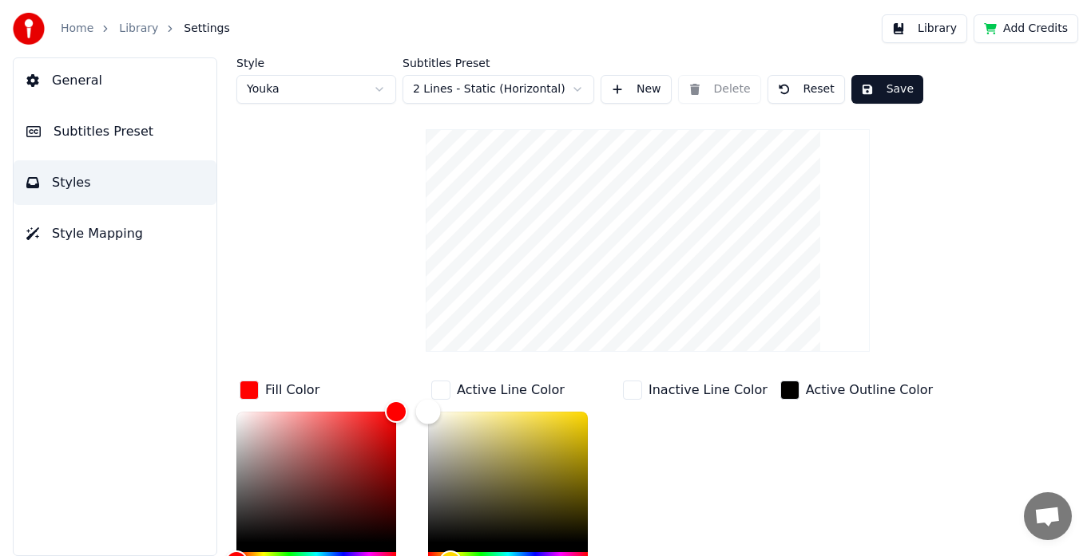
drag, startPoint x: 490, startPoint y: 451, endPoint x: 387, endPoint y: 395, distance: 117.2
click at [387, 395] on div "Fill Color ******* Active Line Color ******* Inactive Line Color Active Outline…" at bounding box center [617, 516] width 763 height 276
click at [569, 441] on div "Color" at bounding box center [508, 477] width 160 height 131
drag, startPoint x: 453, startPoint y: 422, endPoint x: 382, endPoint y: 395, distance: 76.5
click at [382, 395] on div "Fill Color ******* Active Line Color ******* Inactive Line Color Active Outline…" at bounding box center [617, 516] width 763 height 276
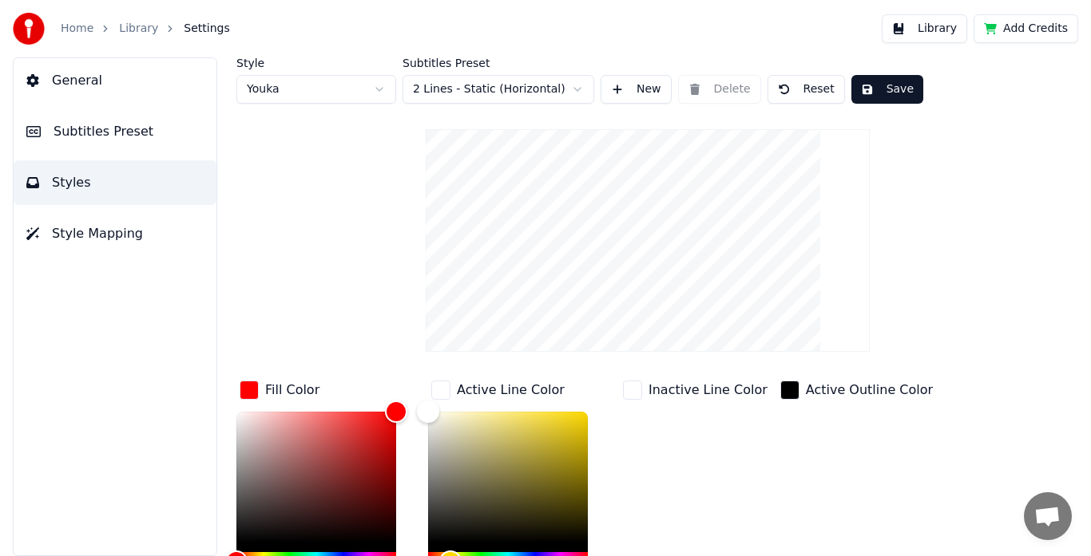
click at [249, 391] on div "button" at bounding box center [248, 390] width 19 height 19
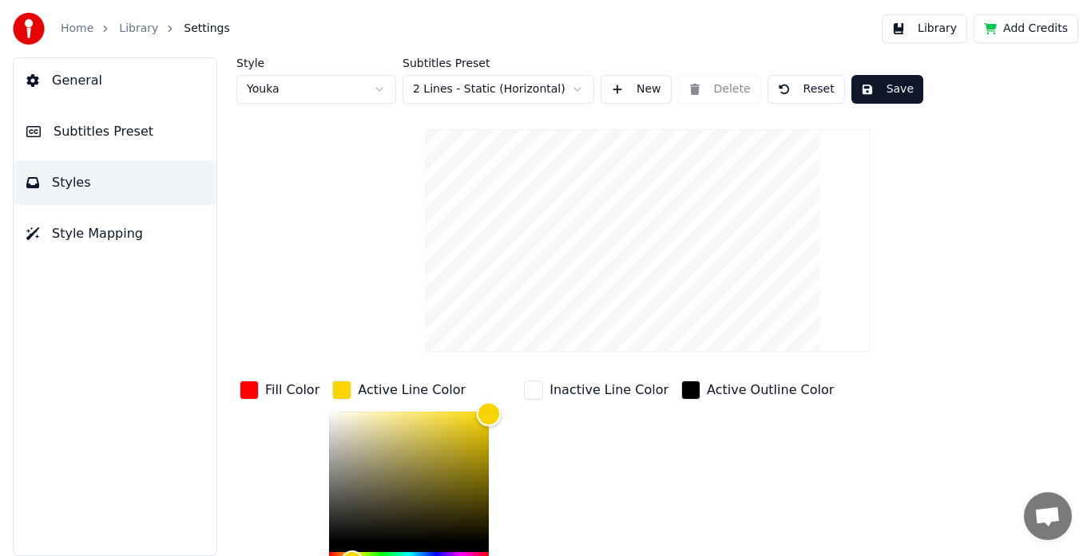
type input "*******"
drag, startPoint x: 393, startPoint y: 456, endPoint x: 490, endPoint y: 414, distance: 105.9
click at [489, 414] on div "Color" at bounding box center [409, 477] width 160 height 131
click at [335, 390] on div "button" at bounding box center [341, 390] width 19 height 19
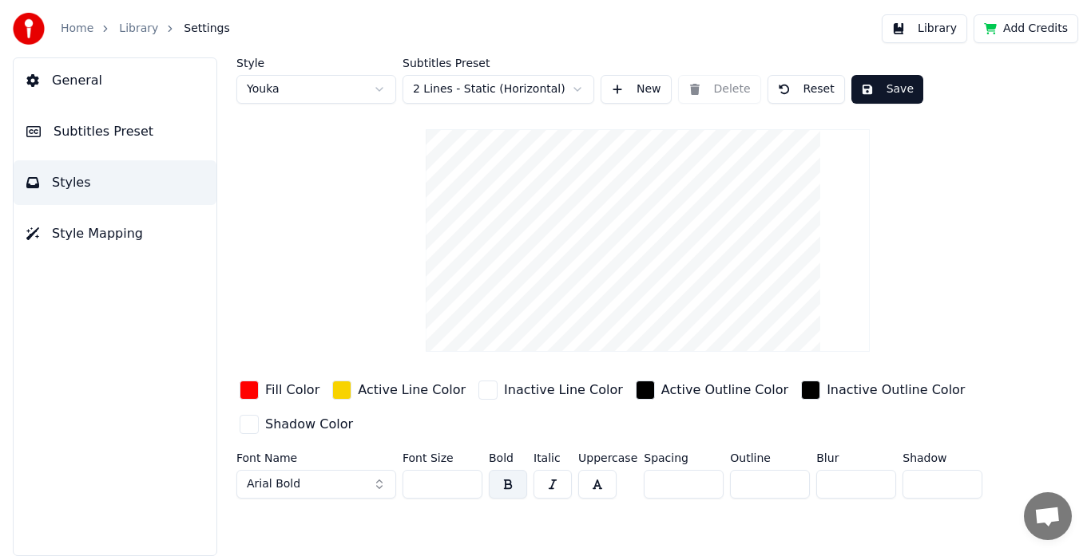
click at [342, 392] on div "button" at bounding box center [341, 390] width 19 height 19
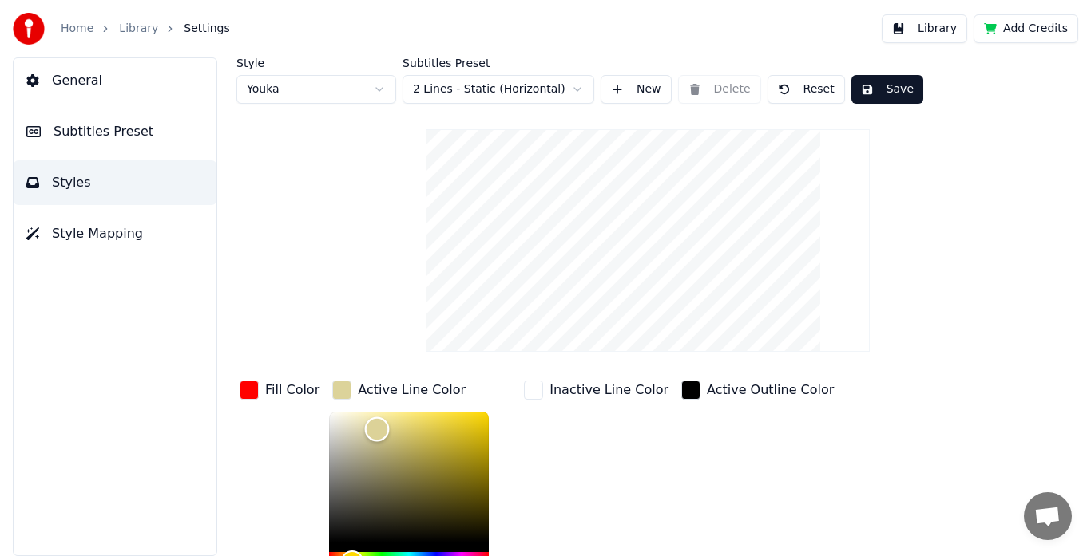
type input "*******"
drag, startPoint x: 375, startPoint y: 429, endPoint x: 300, endPoint y: 410, distance: 77.5
click at [300, 410] on div "Fill Color Active Line Color ******* Inactive Line Color Active Outline Color I…" at bounding box center [617, 516] width 763 height 276
click at [255, 394] on div "button" at bounding box center [248, 390] width 19 height 19
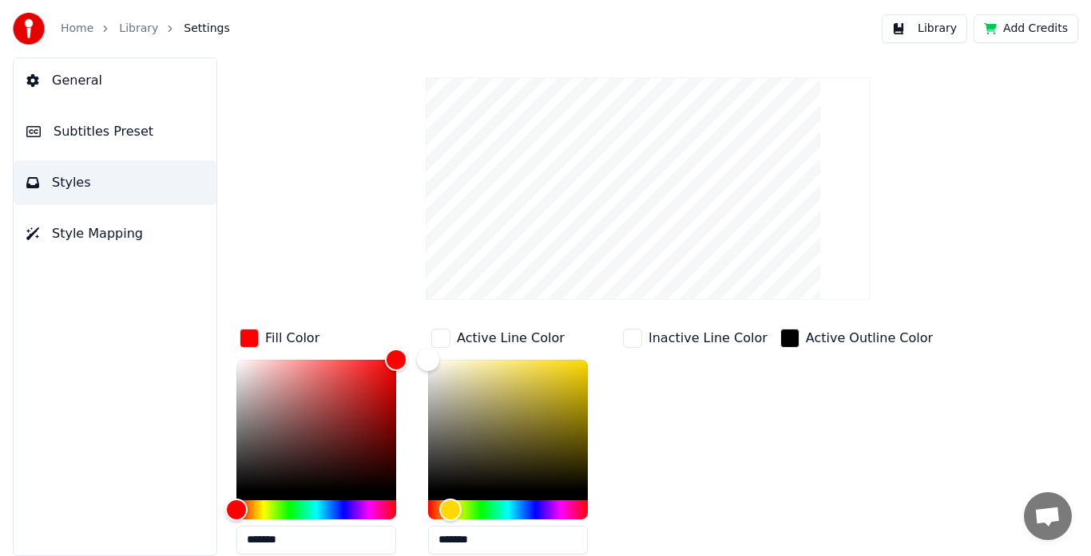
scroll to position [80, 0]
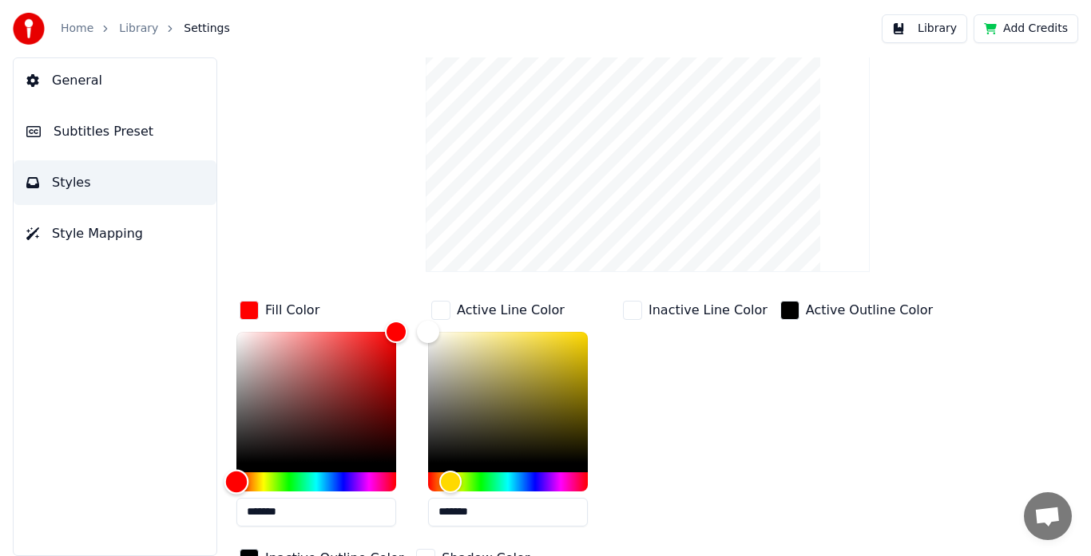
click at [259, 485] on div "Hue" at bounding box center [316, 482] width 160 height 19
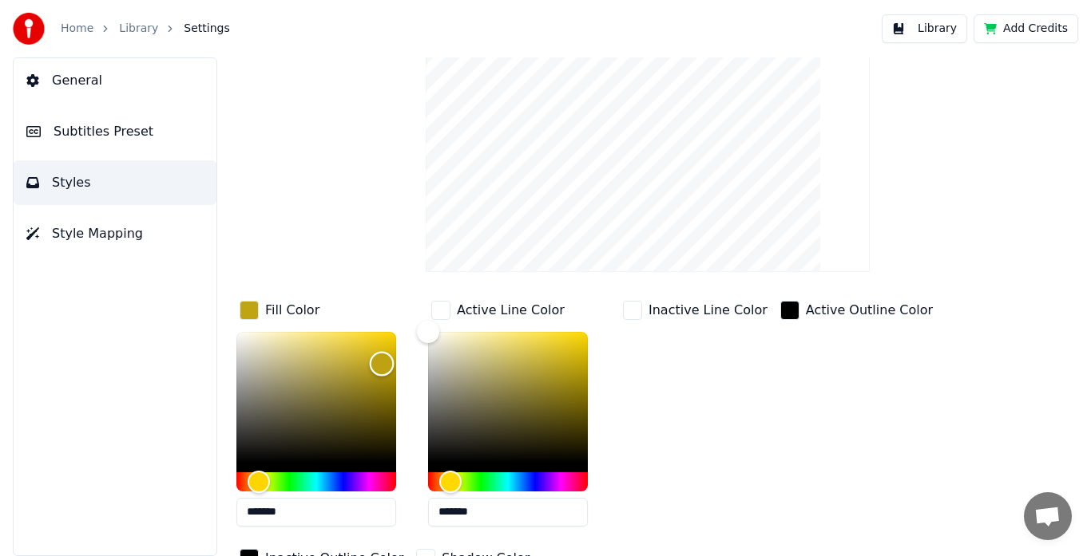
type input "*******"
drag, startPoint x: 334, startPoint y: 403, endPoint x: 382, endPoint y: 363, distance: 63.0
click at [382, 363] on div "Color" at bounding box center [316, 397] width 160 height 131
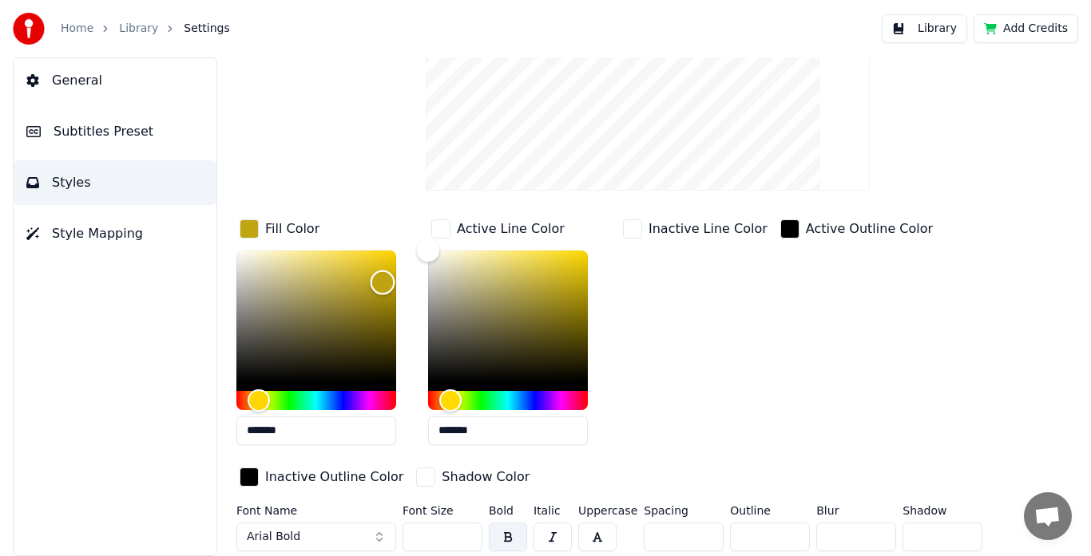
scroll to position [0, 0]
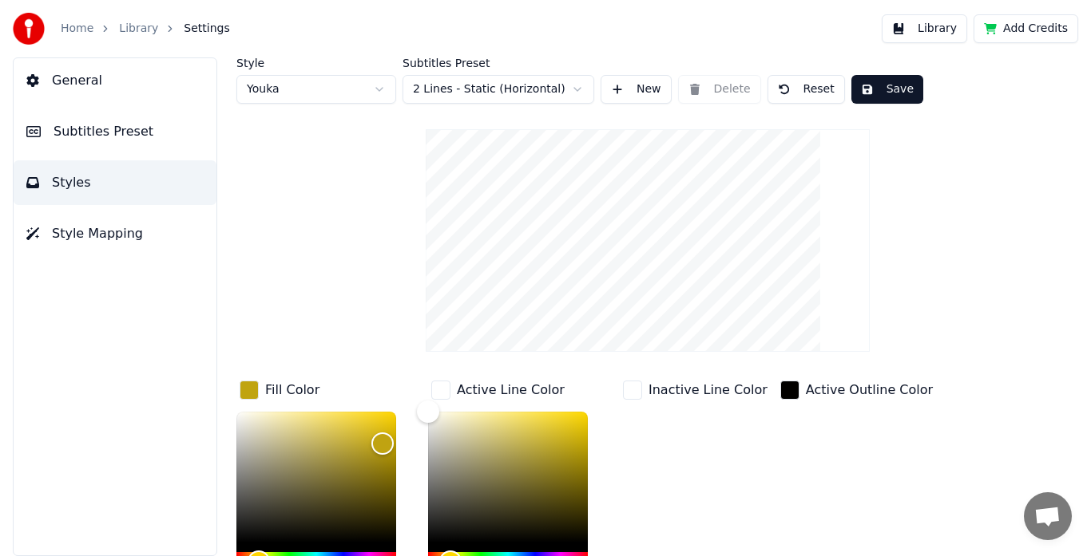
click at [150, 250] on button "Style Mapping" at bounding box center [115, 234] width 203 height 45
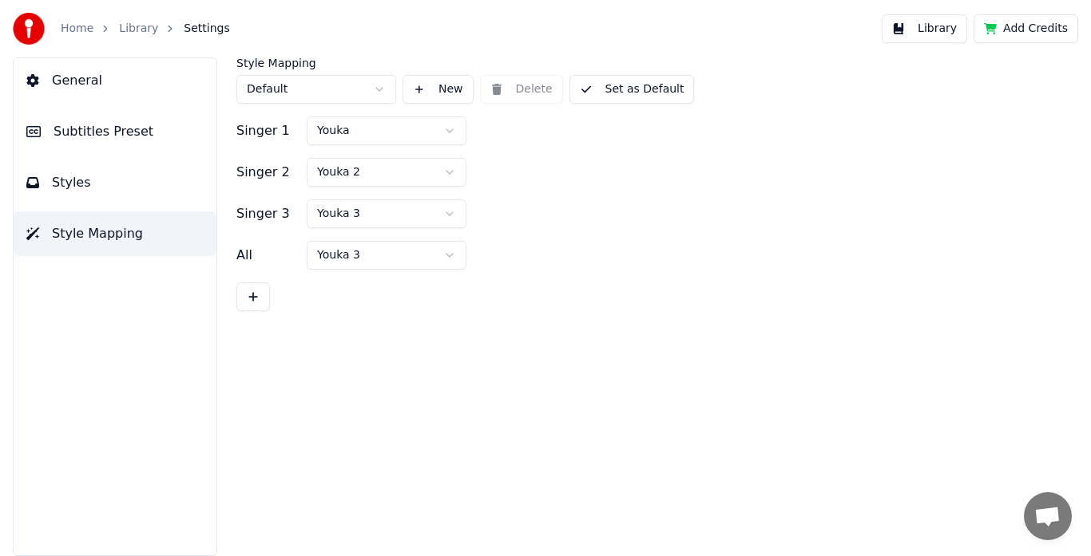
click at [121, 192] on button "Styles" at bounding box center [115, 182] width 203 height 45
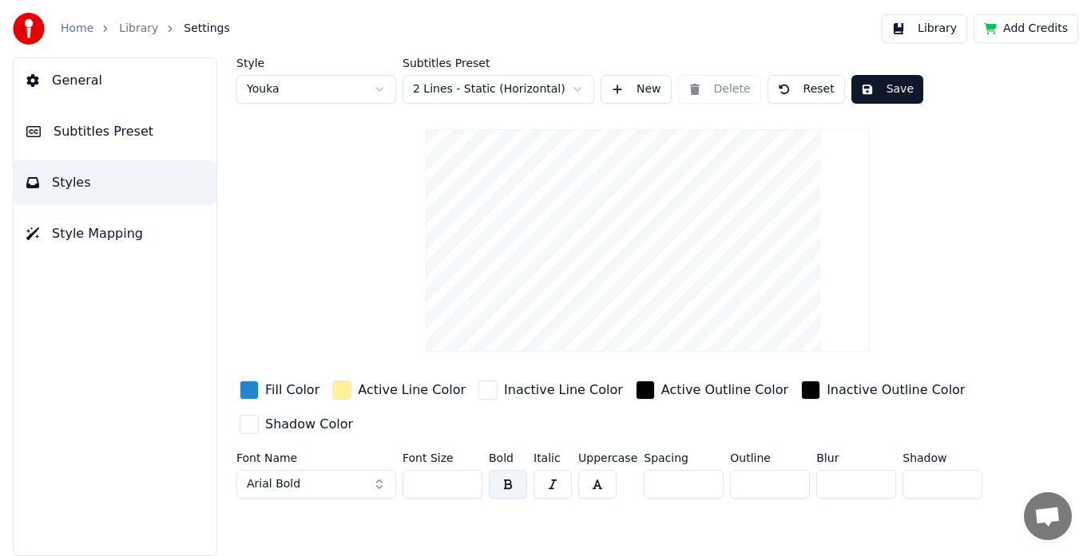
click at [125, 133] on span "Subtitles Preset" at bounding box center [103, 131] width 100 height 19
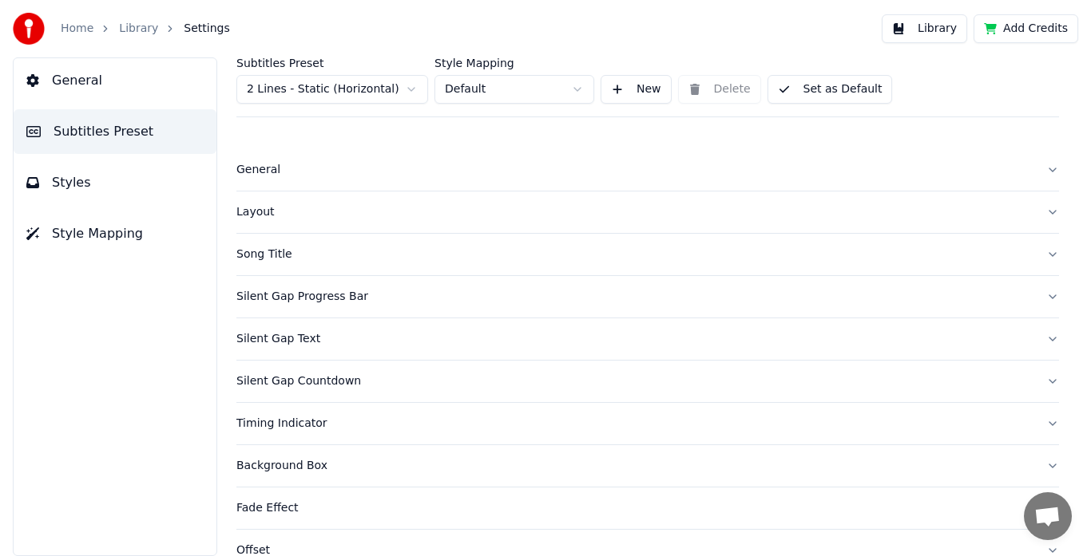
click at [436, 220] on button "Layout" at bounding box center [647, 213] width 822 height 42
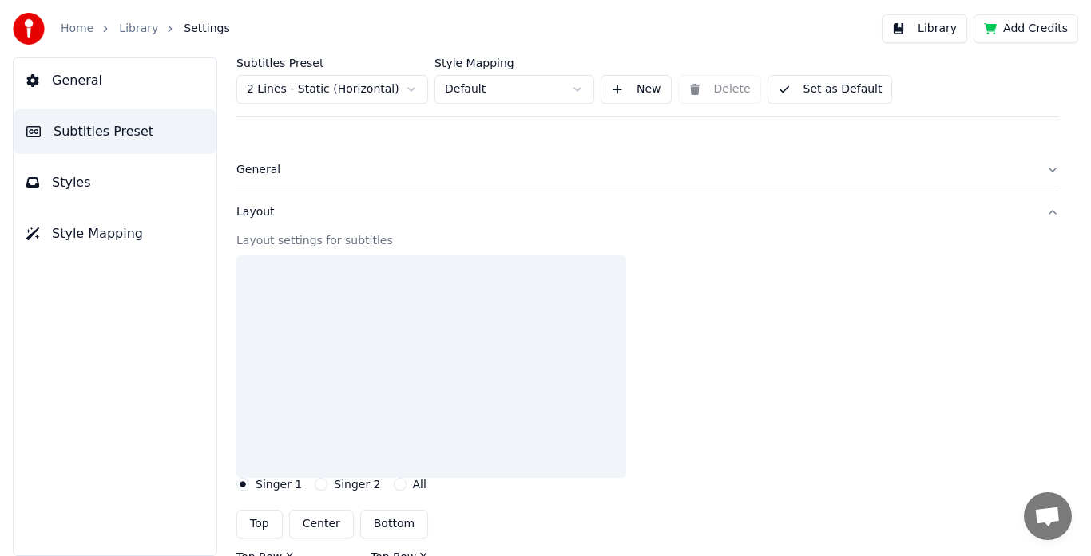
click at [444, 182] on button "General" at bounding box center [647, 170] width 822 height 42
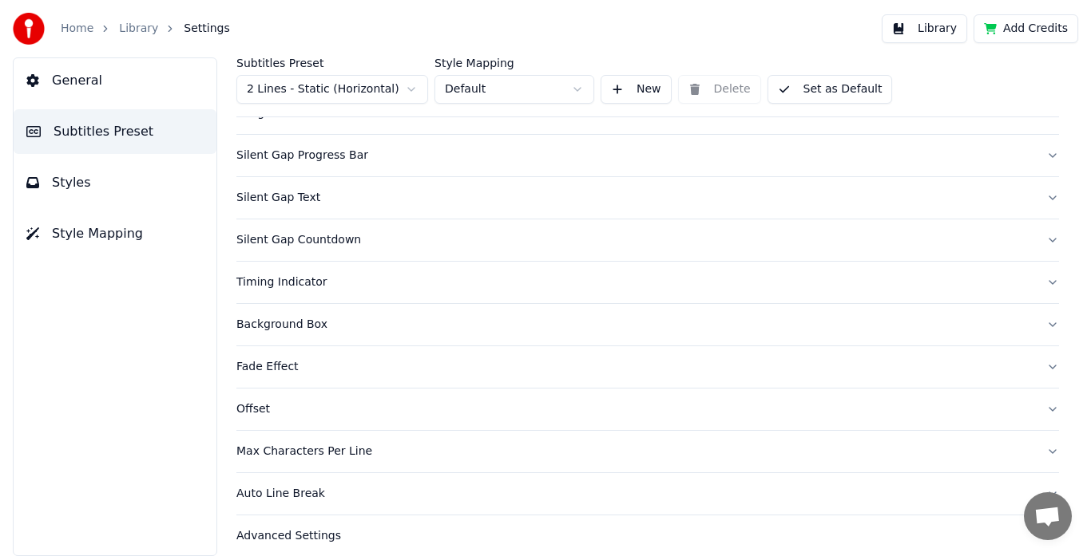
scroll to position [279, 0]
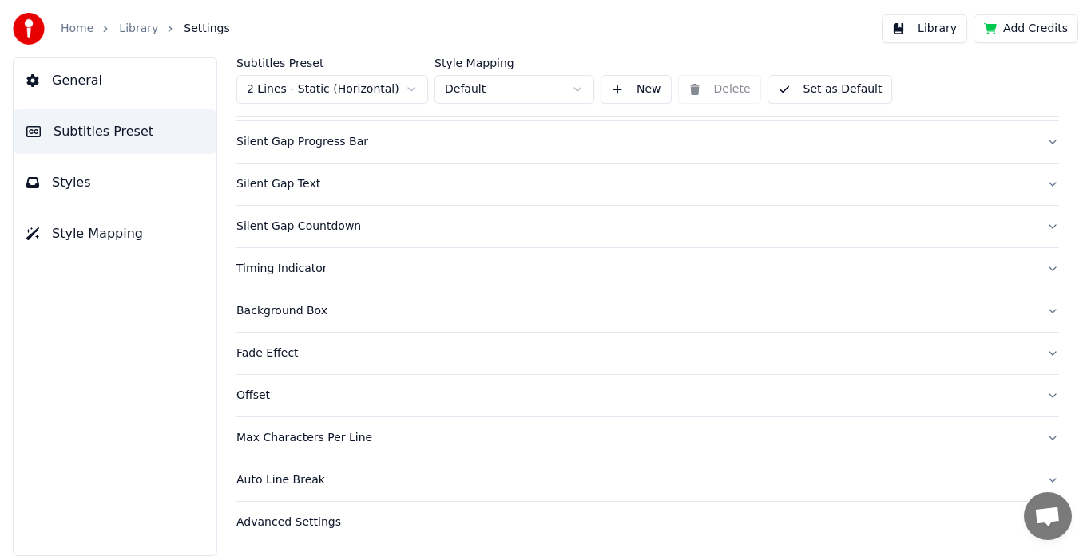
click at [604, 528] on div "Advanced Settings" at bounding box center [634, 523] width 797 height 16
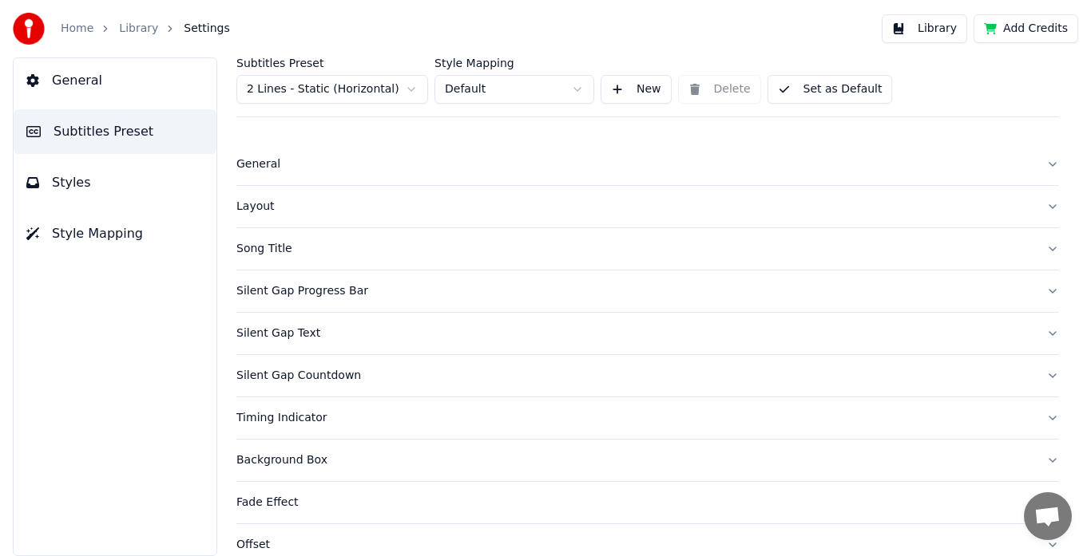
scroll to position [0, 0]
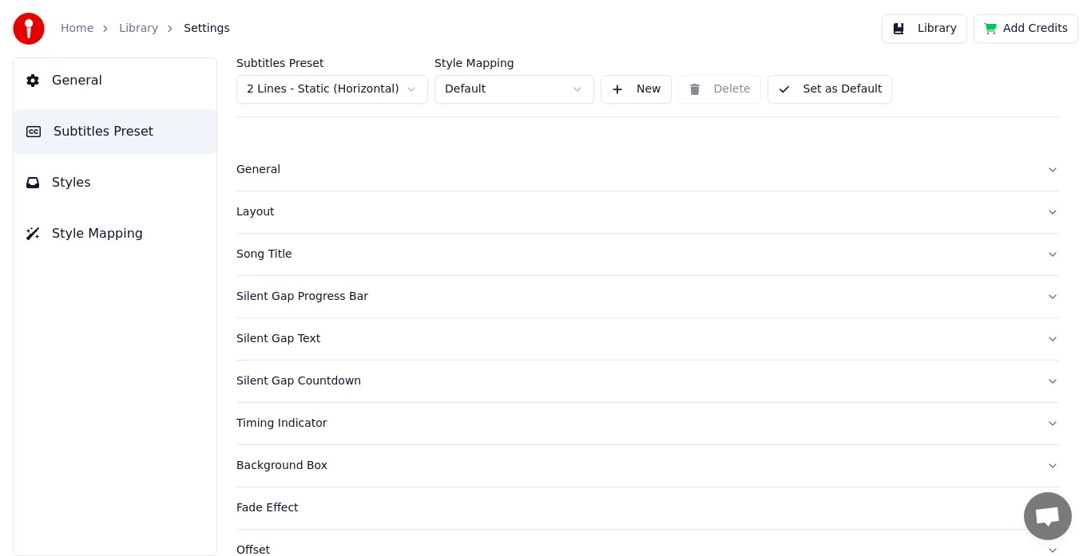
click at [98, 185] on button "Styles" at bounding box center [115, 182] width 203 height 45
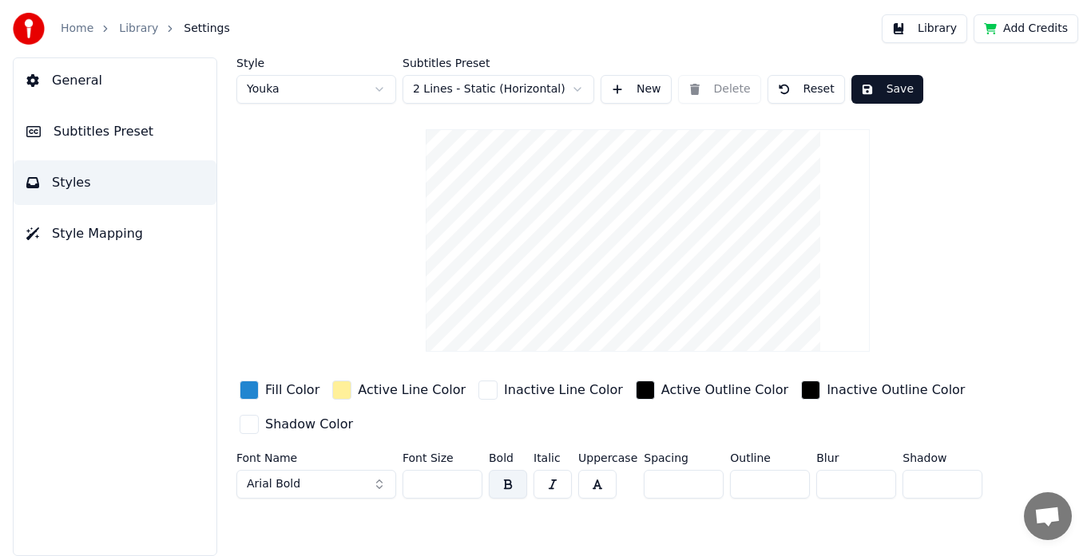
click at [253, 390] on div "button" at bounding box center [248, 390] width 19 height 19
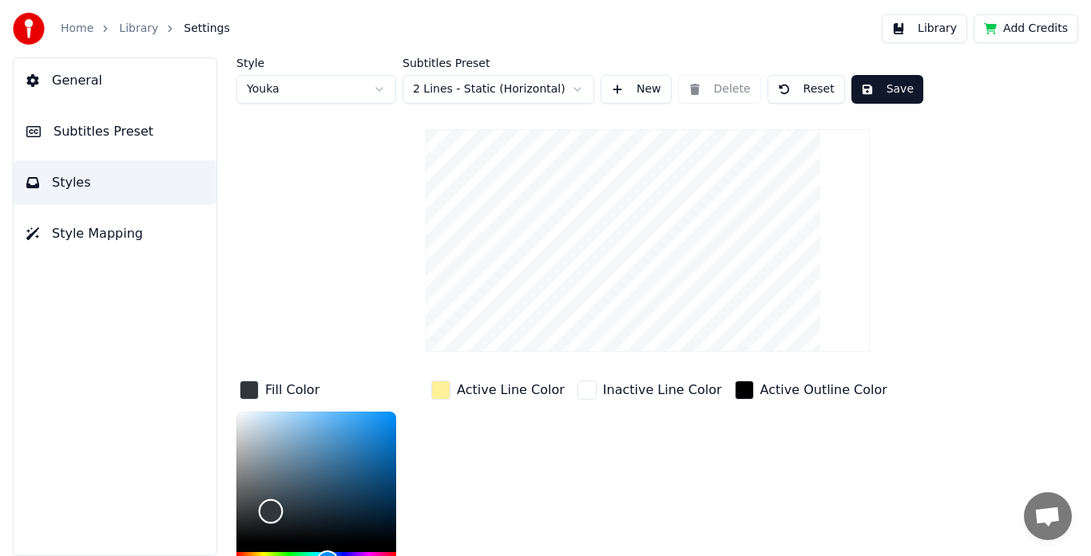
drag, startPoint x: 270, startPoint y: 437, endPoint x: 265, endPoint y: 517, distance: 79.2
click at [265, 517] on div "Color" at bounding box center [316, 477] width 160 height 131
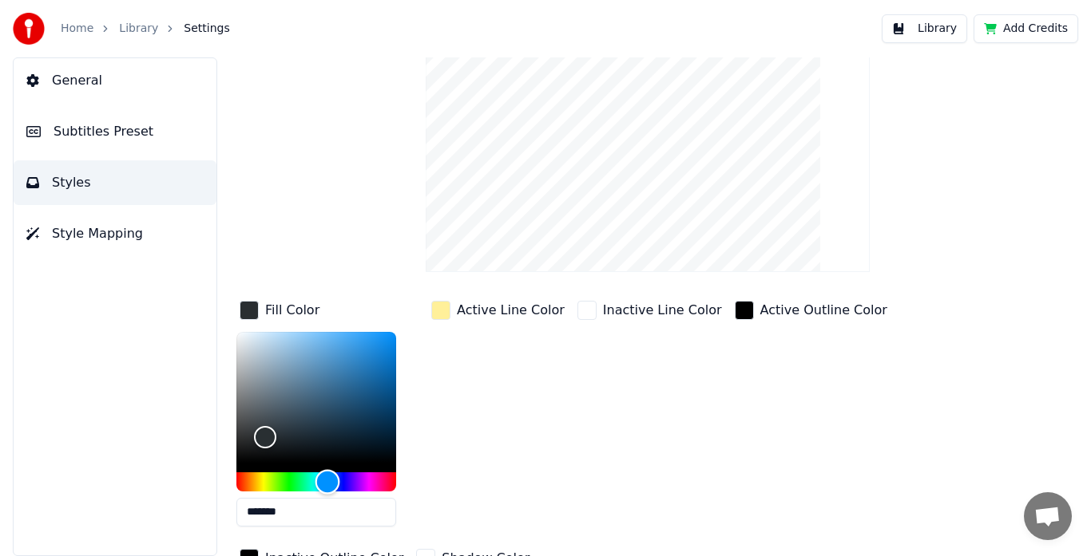
click at [261, 485] on div "Hue" at bounding box center [316, 482] width 160 height 19
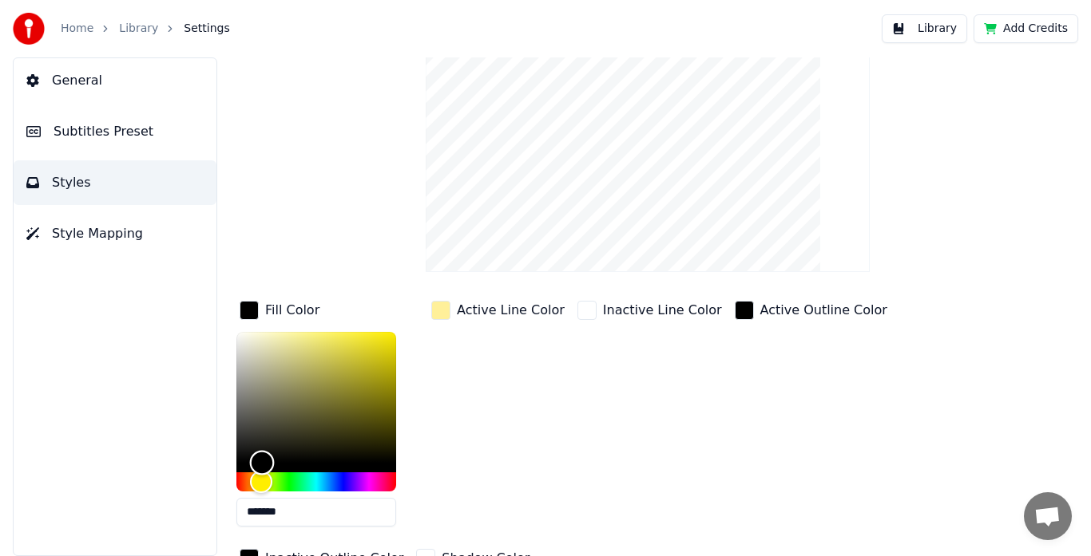
drag, startPoint x: 267, startPoint y: 440, endPoint x: 262, endPoint y: 471, distance: 31.5
click at [262, 471] on div "Color" at bounding box center [262, 462] width 25 height 25
click at [239, 483] on div "Hue" at bounding box center [316, 482] width 160 height 19
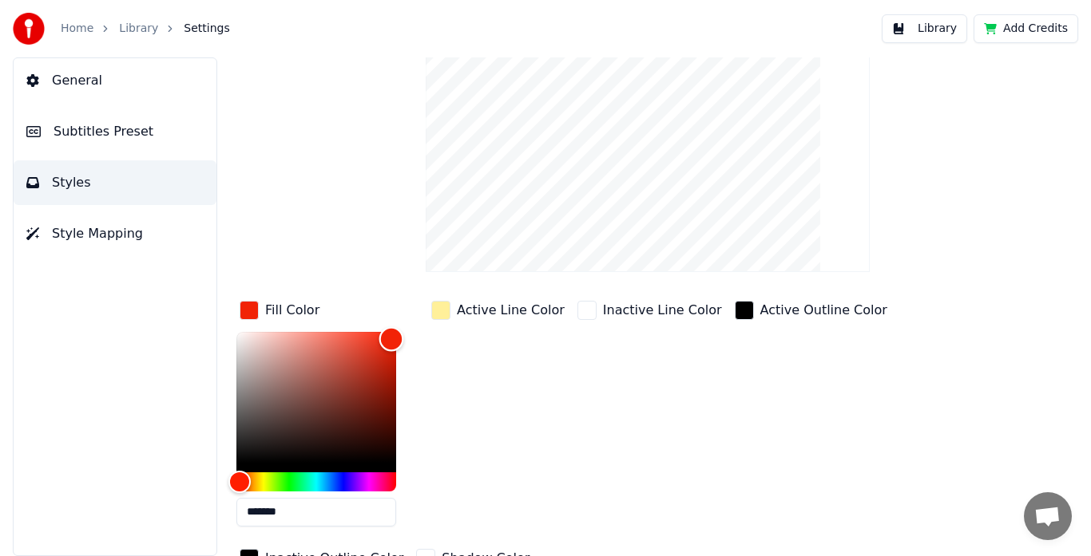
drag, startPoint x: 260, startPoint y: 464, endPoint x: 391, endPoint y: 338, distance: 181.2
click at [391, 338] on div "Color" at bounding box center [391, 339] width 25 height 25
type input "*******"
click at [260, 480] on div "Hue" at bounding box center [316, 482] width 160 height 19
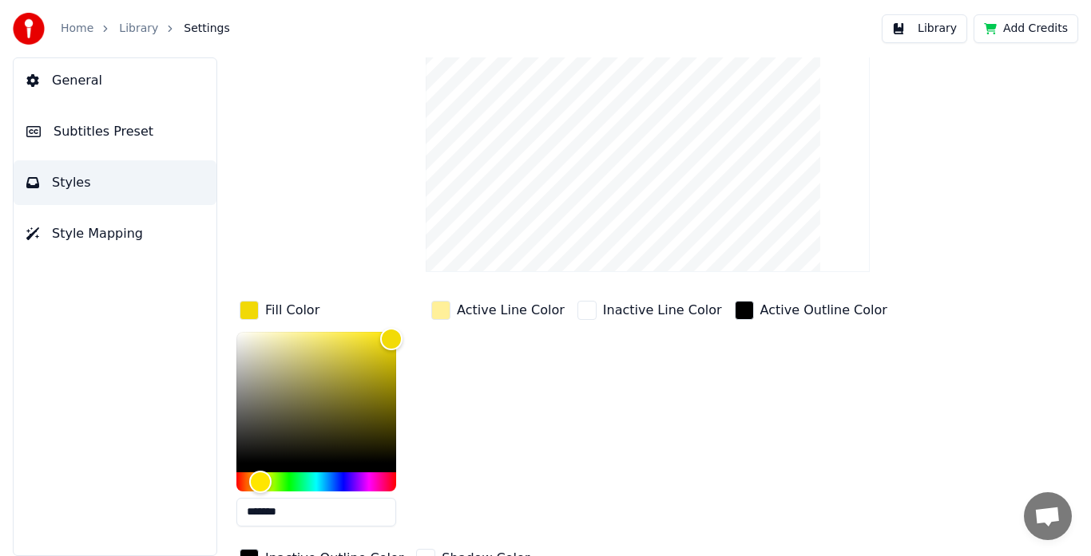
click at [449, 314] on div "button" at bounding box center [440, 310] width 19 height 19
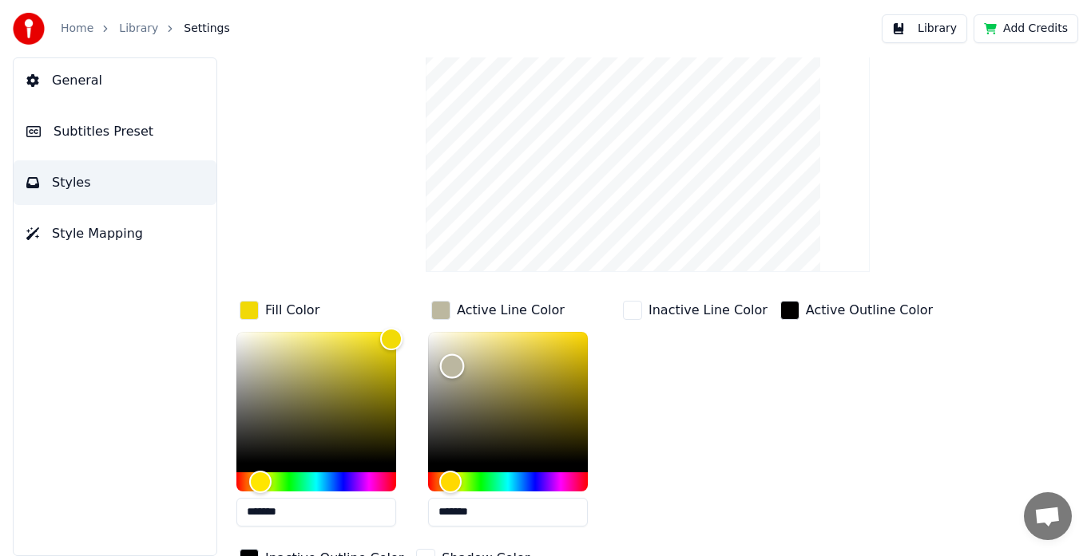
type input "*******"
drag, startPoint x: 457, startPoint y: 371, endPoint x: 422, endPoint y: 327, distance: 56.4
click at [428, 332] on div "Color" at bounding box center [508, 397] width 160 height 131
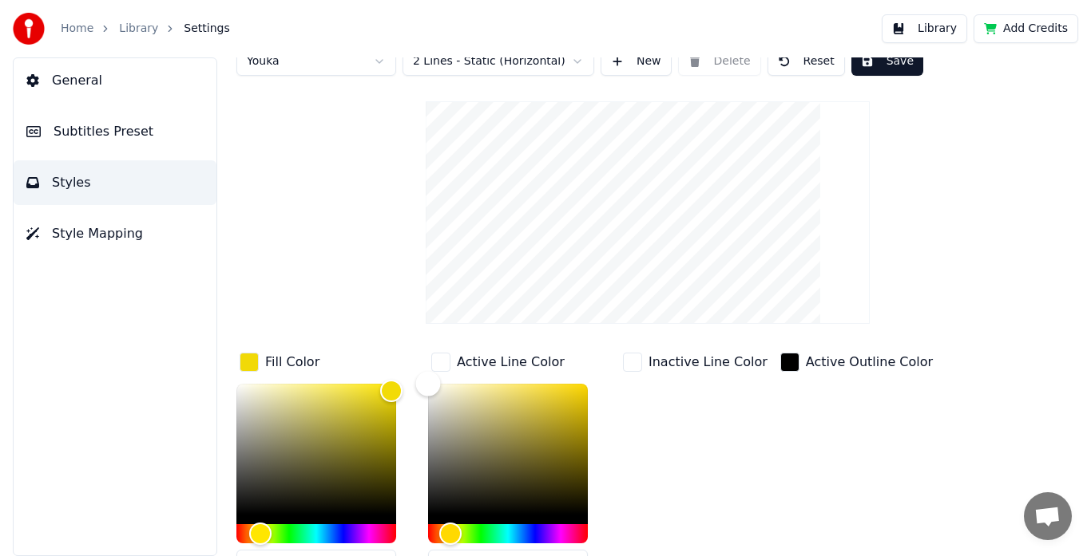
scroll to position [0, 0]
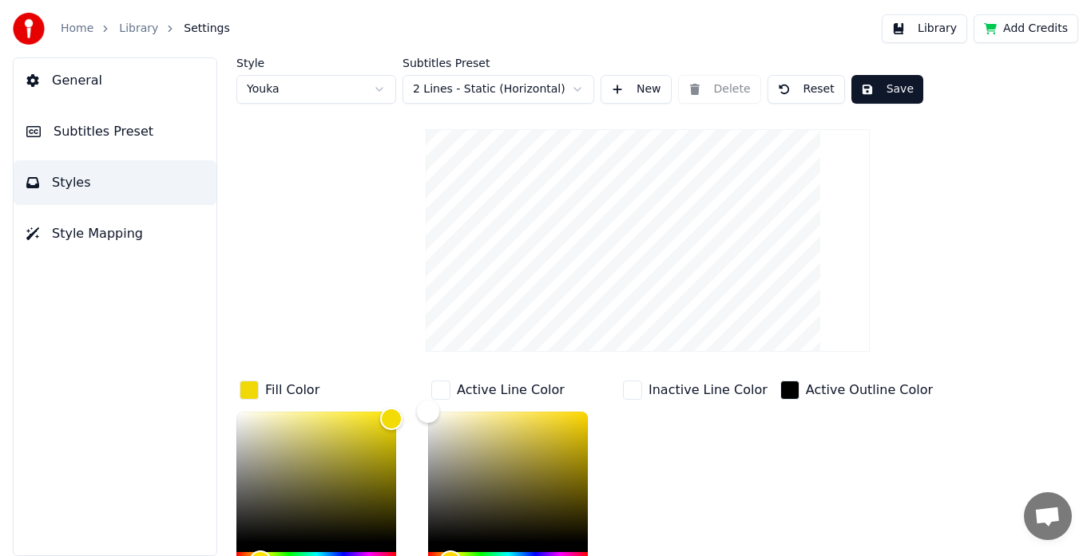
click at [873, 82] on button "Save" at bounding box center [887, 89] width 72 height 29
click at [886, 89] on button "Save" at bounding box center [887, 89] width 72 height 29
click at [127, 82] on button "General" at bounding box center [115, 80] width 203 height 45
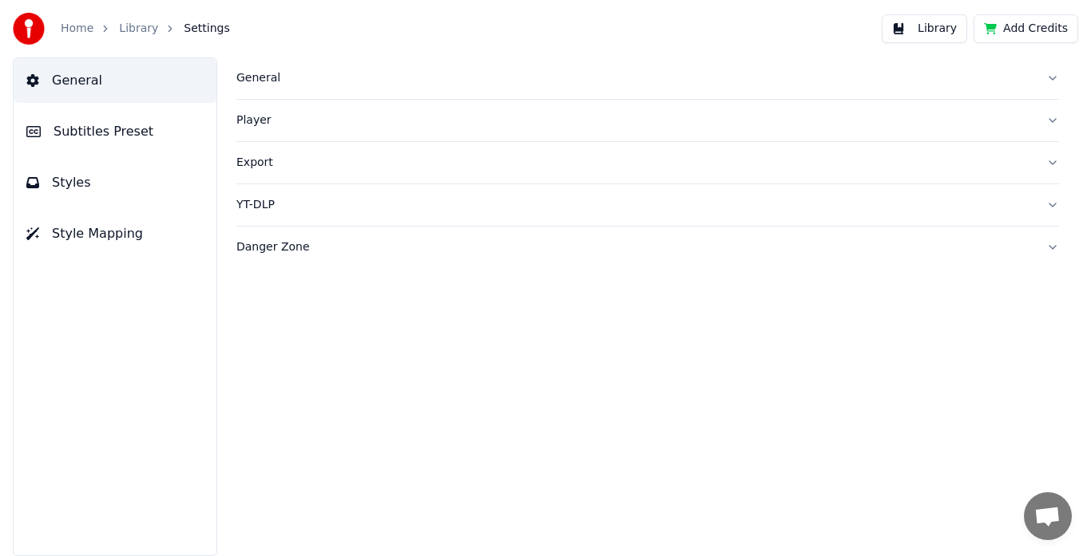
click at [125, 28] on link "Library" at bounding box center [138, 29] width 39 height 16
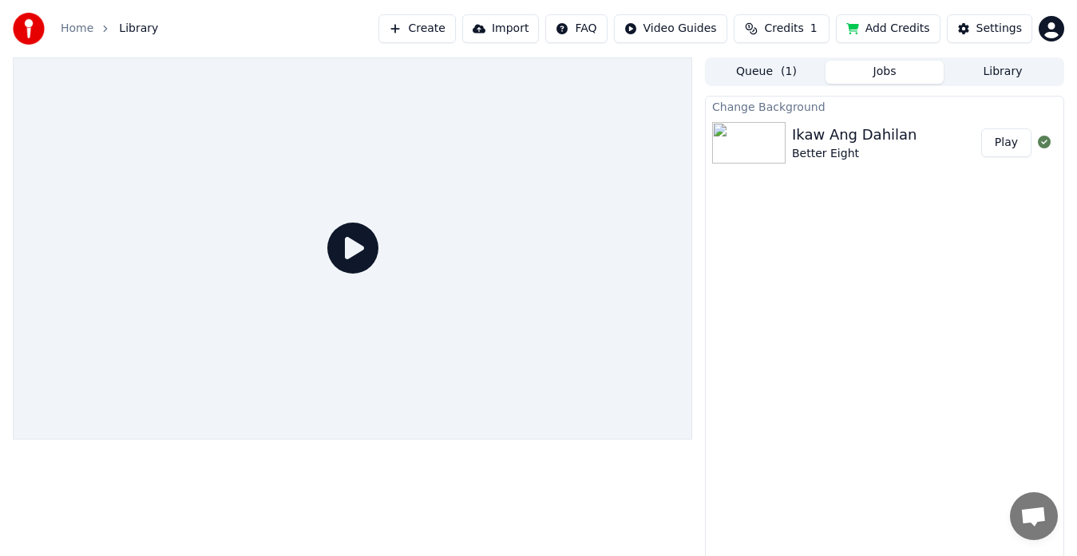
click at [350, 251] on icon at bounding box center [352, 248] width 51 height 51
click at [750, 148] on img at bounding box center [748, 143] width 73 height 42
click at [1009, 148] on button "Play" at bounding box center [1006, 143] width 50 height 29
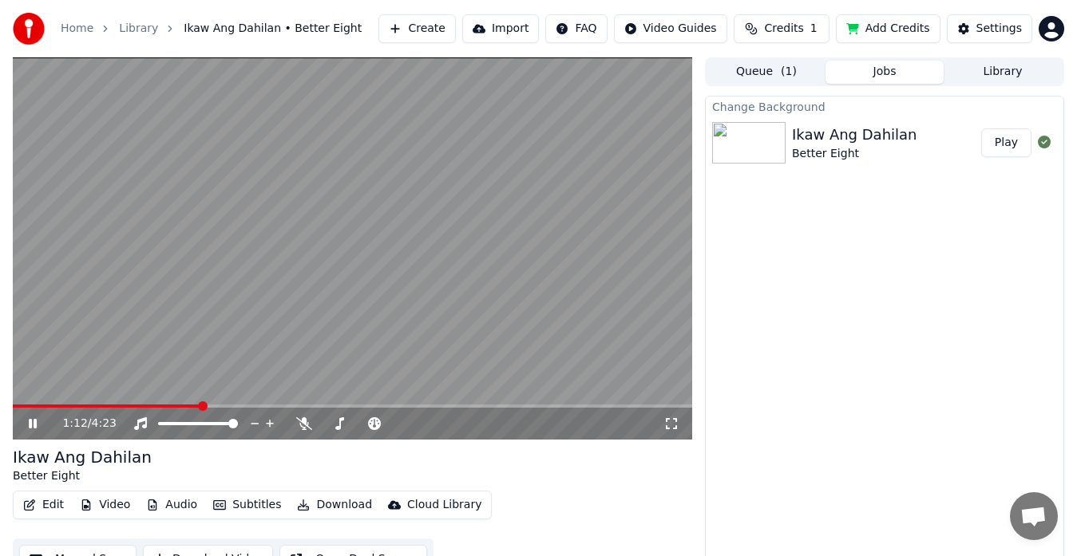
click at [35, 426] on icon at bounding box center [33, 424] width 8 height 10
click at [323, 503] on button "Download" at bounding box center [335, 505] width 88 height 22
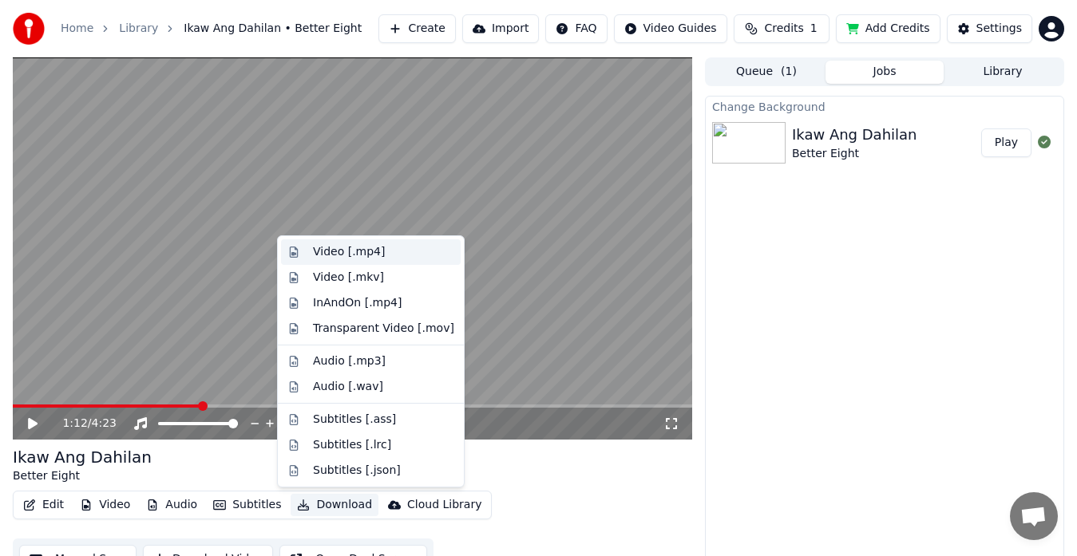
click at [369, 255] on div "Video [.mp4]" at bounding box center [349, 252] width 72 height 16
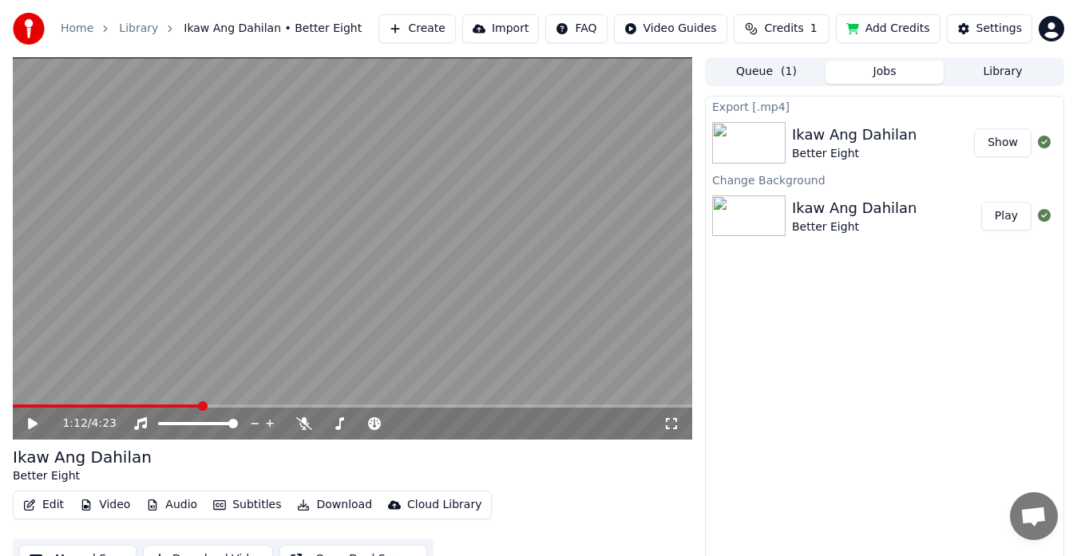
click at [1009, 144] on button "Show" at bounding box center [1002, 143] width 57 height 29
click at [1005, 410] on div "Export [.mp4] Ikaw Ang Dahilan Better Eight Show Change Background Ikaw Ang Dah…" at bounding box center [884, 332] width 359 height 473
